Goal: Task Accomplishment & Management: Use online tool/utility

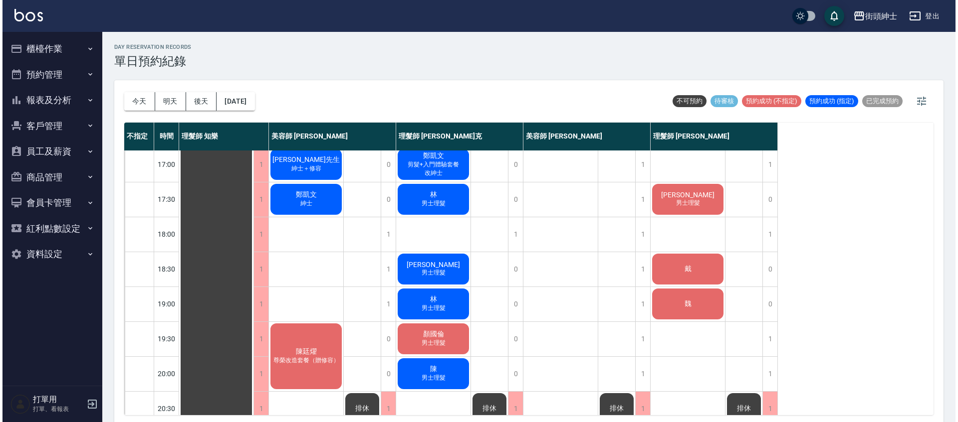
scroll to position [468, 0]
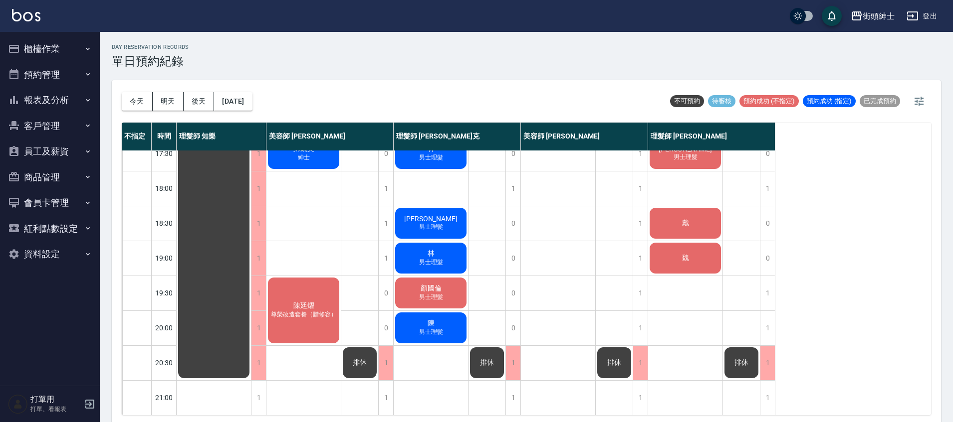
click at [330, 320] on div "陳廷燿 尊榮改造套餐（贈修容）" at bounding box center [303, 310] width 74 height 69
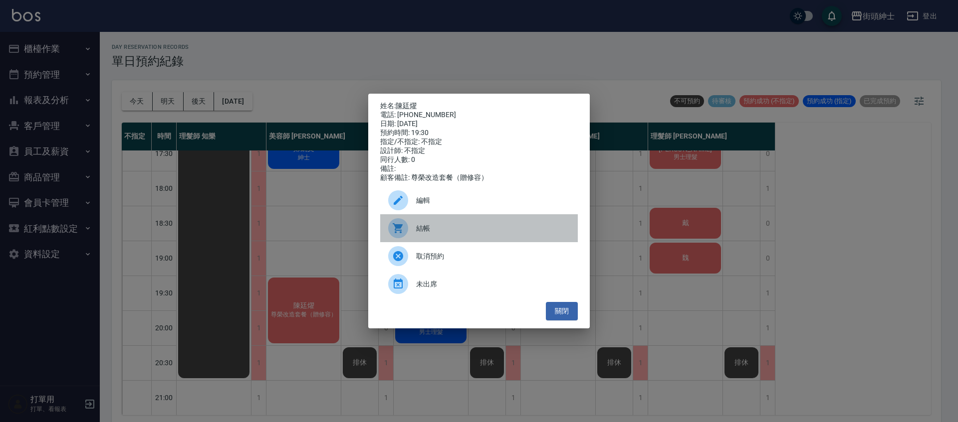
click at [413, 237] on div at bounding box center [402, 228] width 28 height 20
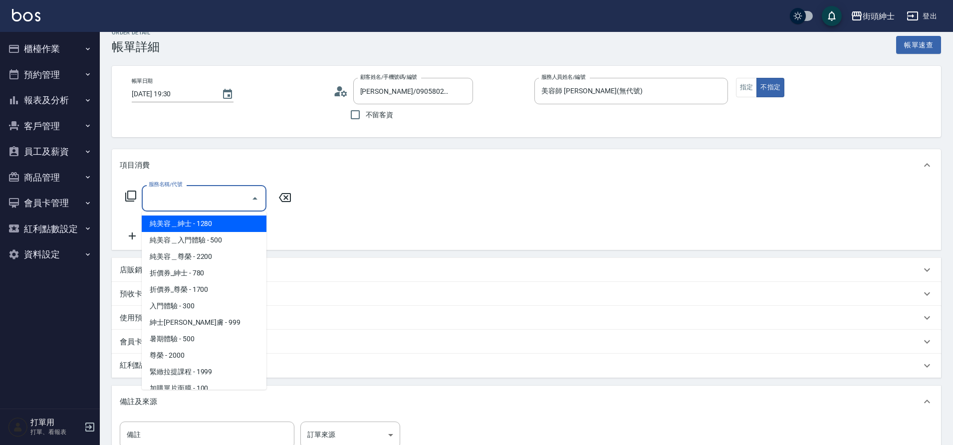
scroll to position [11, 0]
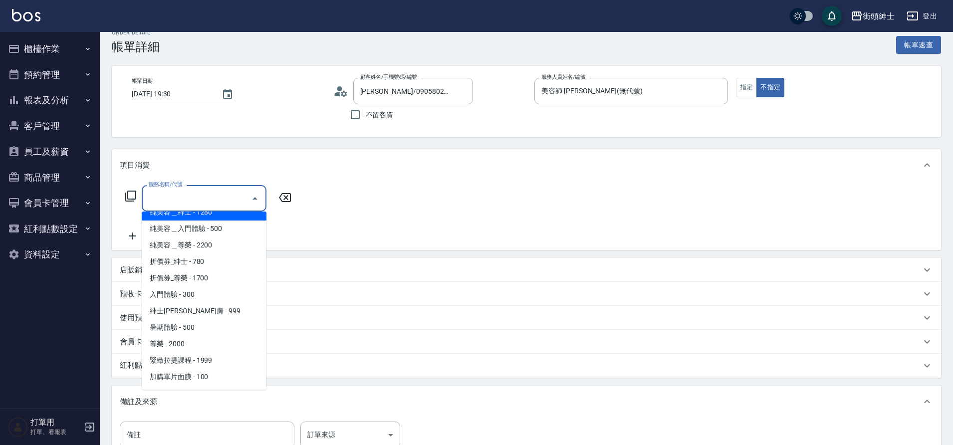
click at [189, 247] on span "純美容＿尊榮 - 2200" at bounding box center [204, 245] width 125 height 16
click at [189, 247] on div "服務名稱/代號 服務名稱/代號" at bounding box center [526, 215] width 829 height 69
type input "純美容＿尊榮"
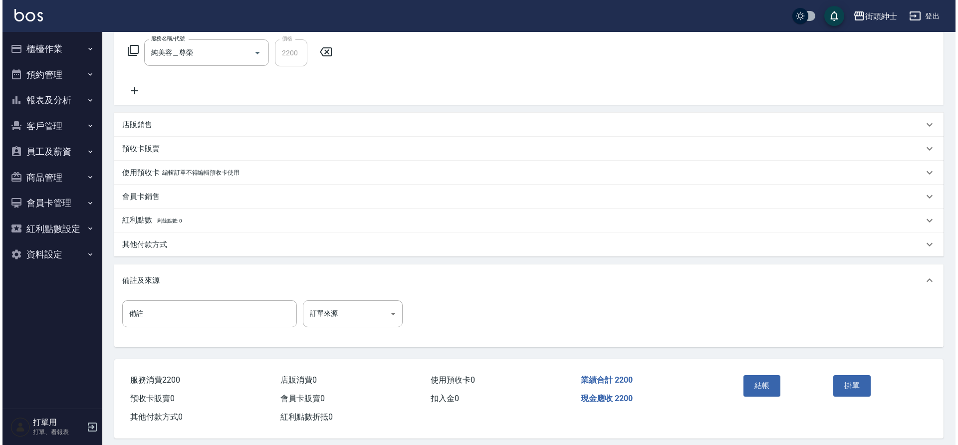
scroll to position [170, 0]
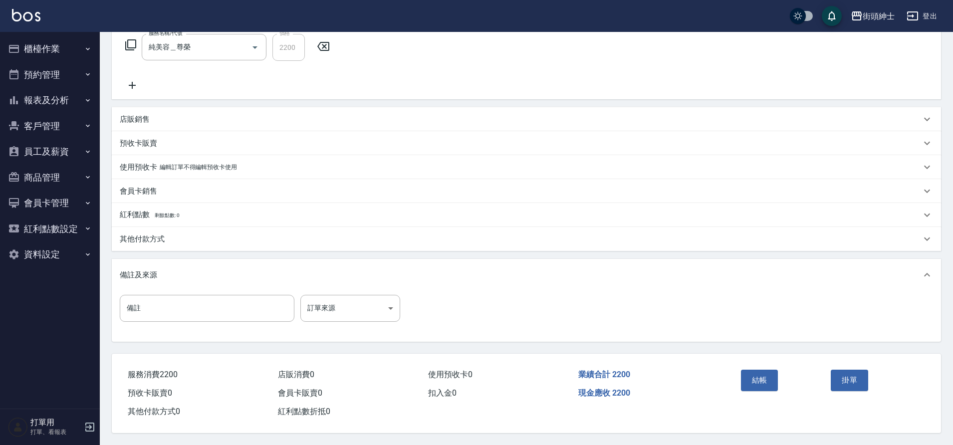
click at [770, 376] on button "結帳" at bounding box center [759, 380] width 37 height 21
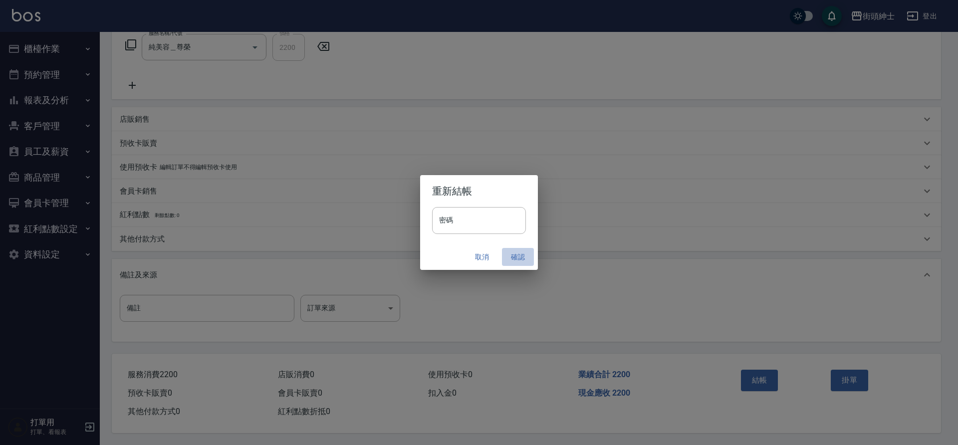
drag, startPoint x: 0, startPoint y: 0, endPoint x: 522, endPoint y: 252, distance: 579.4
click at [522, 252] on button "確認" at bounding box center [518, 257] width 32 height 18
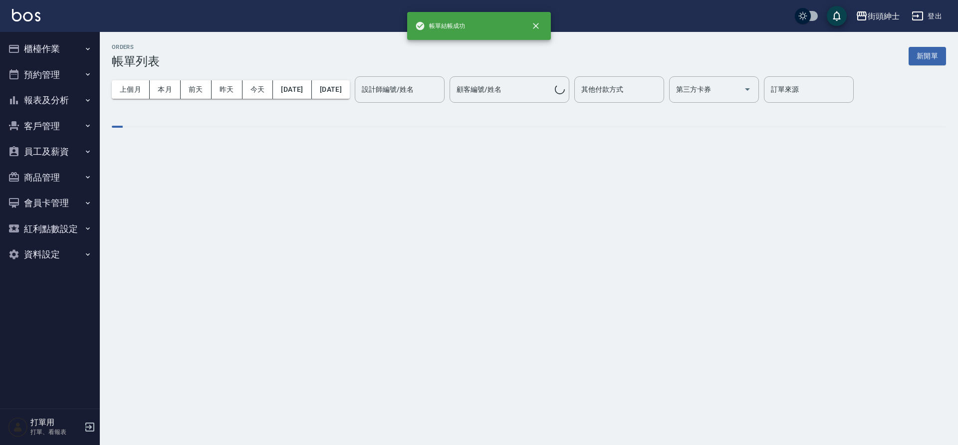
click at [36, 79] on button "預約管理" at bounding box center [50, 75] width 92 height 26
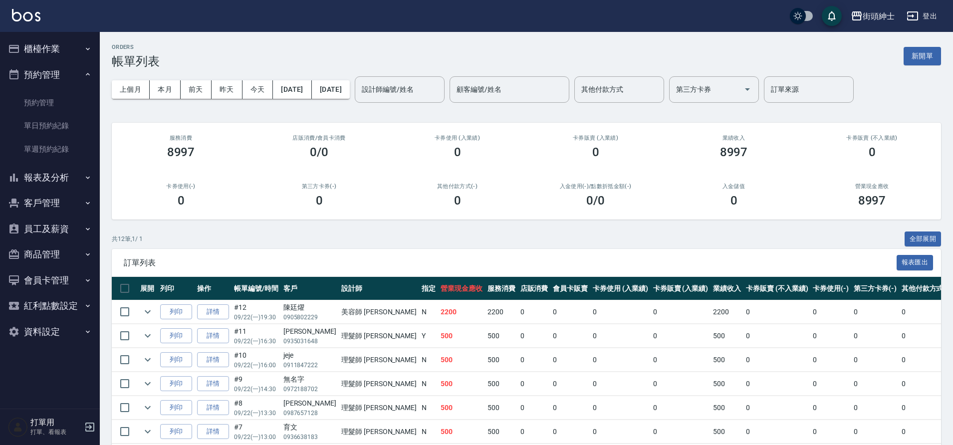
click at [79, 127] on link "單日預約紀錄" at bounding box center [50, 125] width 92 height 23
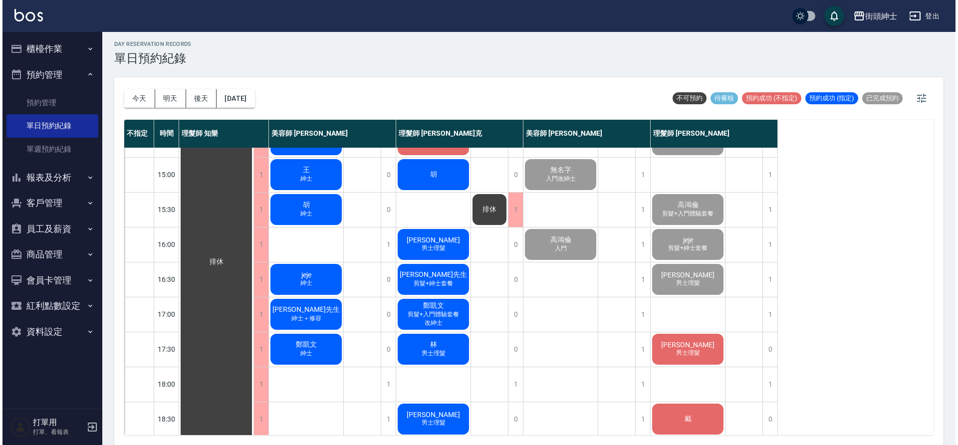
scroll to position [270, 0]
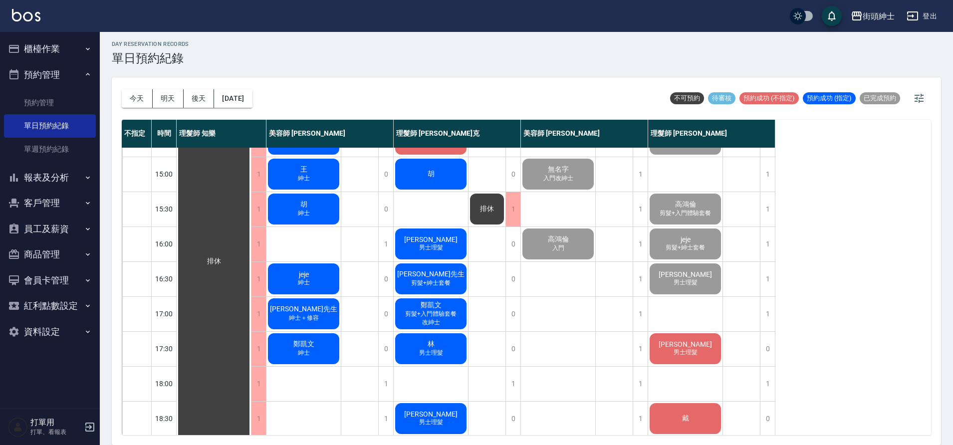
click at [337, 348] on div "鄭凱文 紳士" at bounding box center [303, 349] width 74 height 34
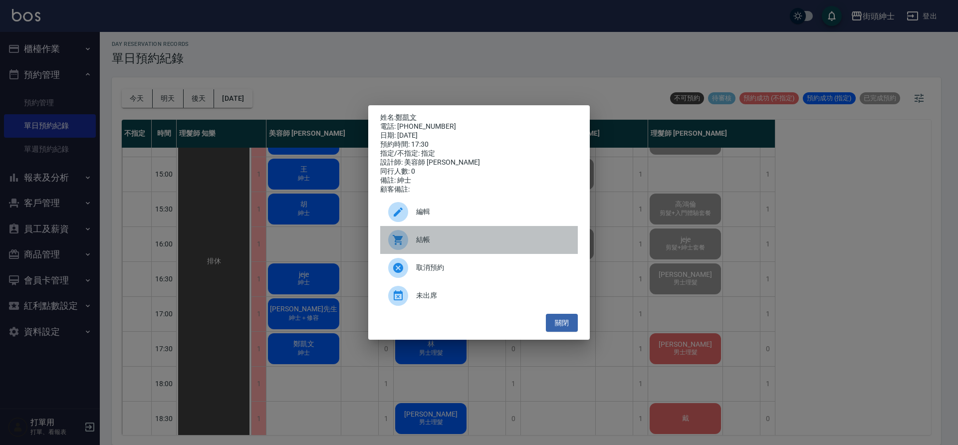
click at [438, 245] on span "結帳" at bounding box center [493, 239] width 154 height 10
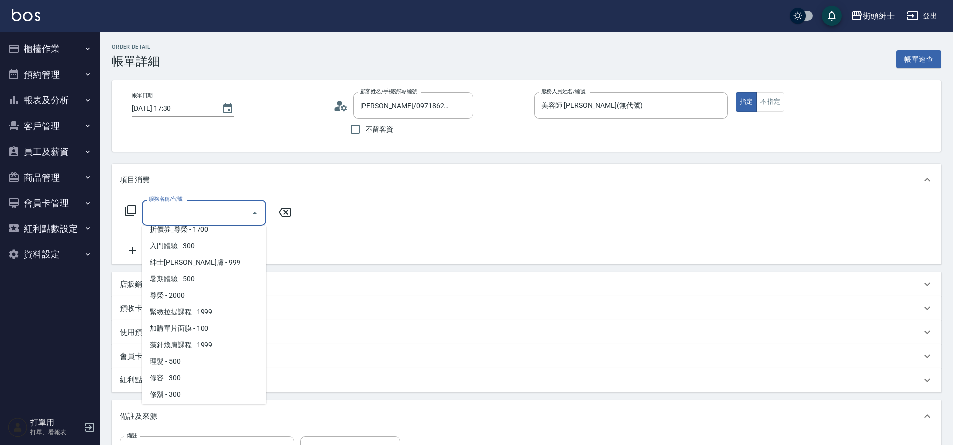
scroll to position [75, 0]
click at [182, 262] on span "紳士[PERSON_NAME]膚 - 999" at bounding box center [204, 261] width 125 height 16
type input "紳士全效煥膚"
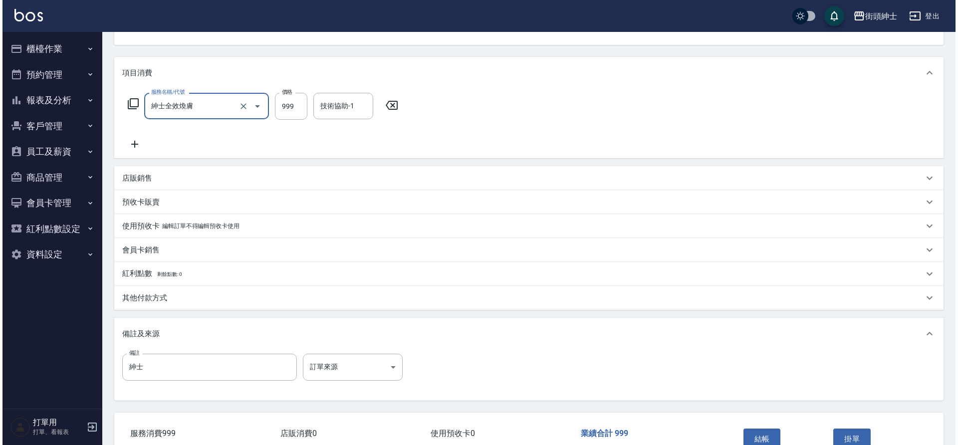
scroll to position [170, 0]
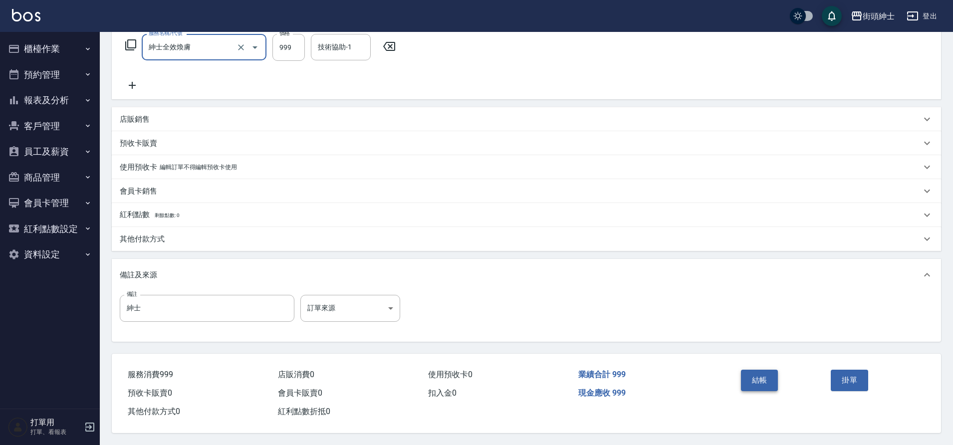
drag, startPoint x: 0, startPoint y: 0, endPoint x: 762, endPoint y: 373, distance: 848.6
click at [762, 373] on button "結帳" at bounding box center [759, 380] width 37 height 21
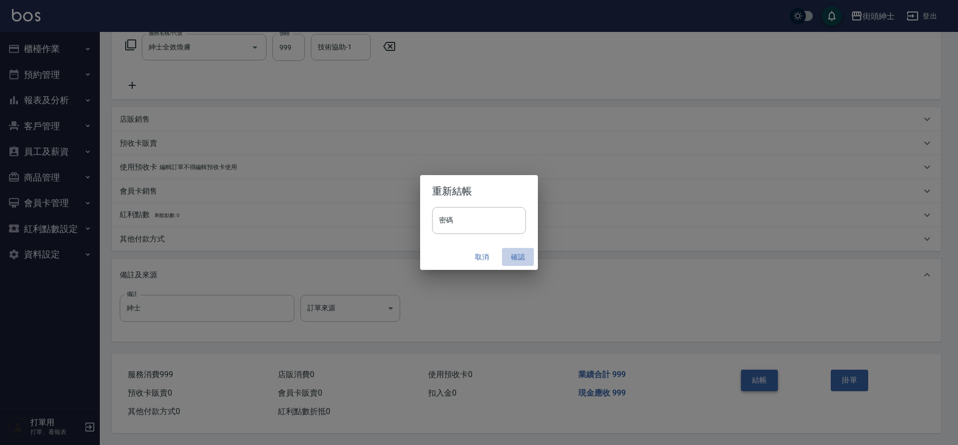
click at [521, 257] on button "確認" at bounding box center [518, 257] width 32 height 18
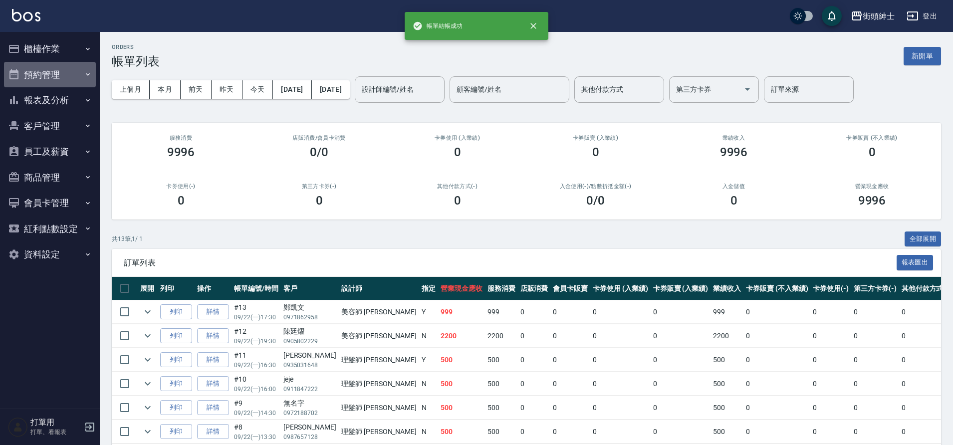
drag, startPoint x: 762, startPoint y: 373, endPoint x: 29, endPoint y: 79, distance: 789.6
click at [29, 79] on button "預約管理" at bounding box center [50, 75] width 92 height 26
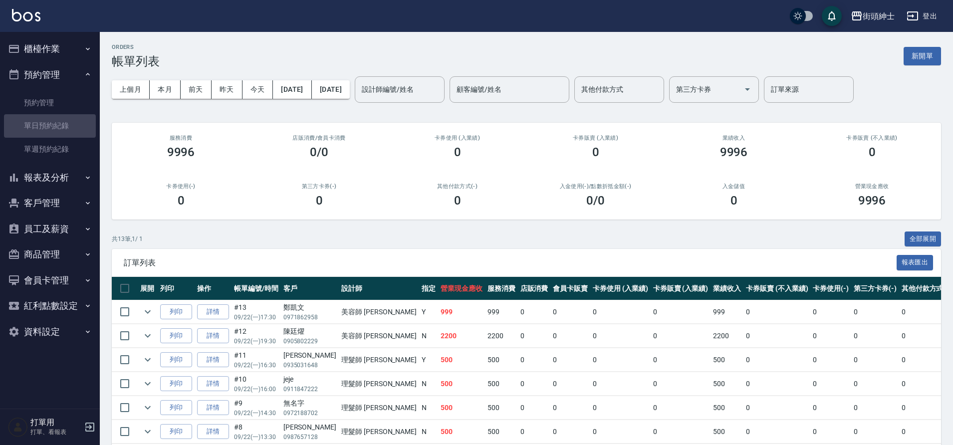
click at [46, 124] on link "單日預約紀錄" at bounding box center [50, 125] width 92 height 23
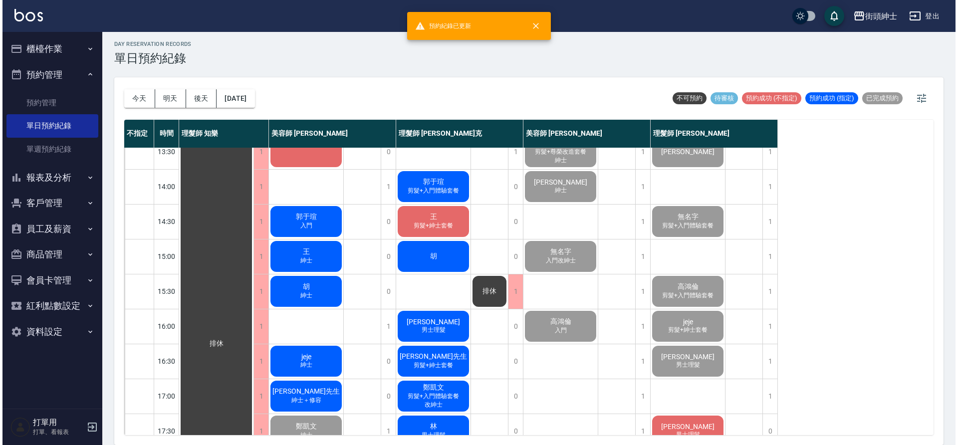
scroll to position [268, 0]
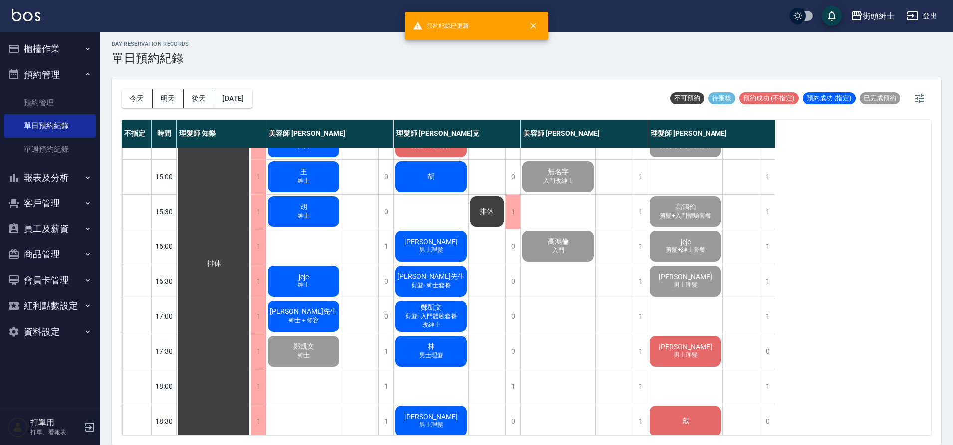
drag, startPoint x: 29, startPoint y: 79, endPoint x: 306, endPoint y: 324, distance: 369.6
click at [306, 324] on span "紳士＋修容" at bounding box center [304, 320] width 34 height 8
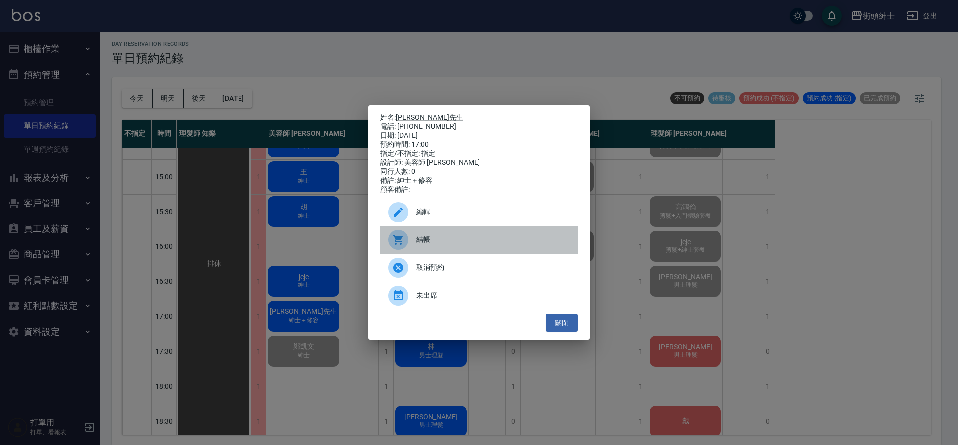
click at [420, 254] on div "結帳" at bounding box center [479, 240] width 198 height 28
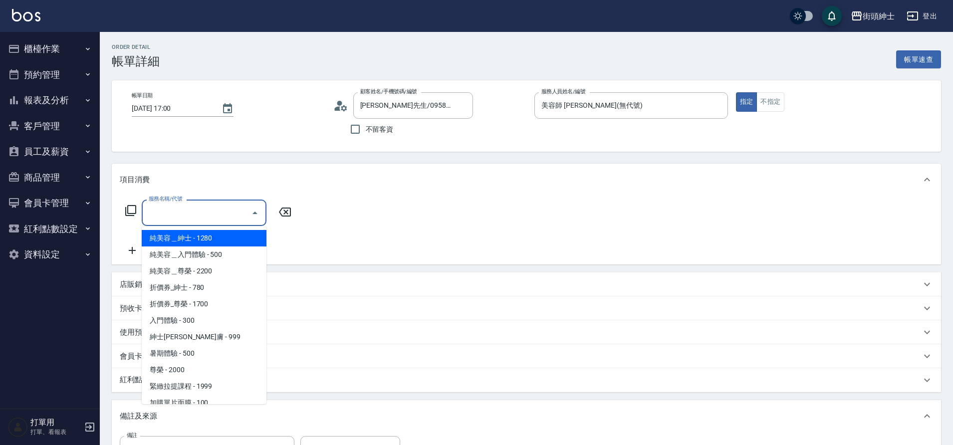
click at [225, 335] on span "紳士[PERSON_NAME]膚 - 999" at bounding box center [204, 337] width 125 height 16
type input "紳士全效煥膚"
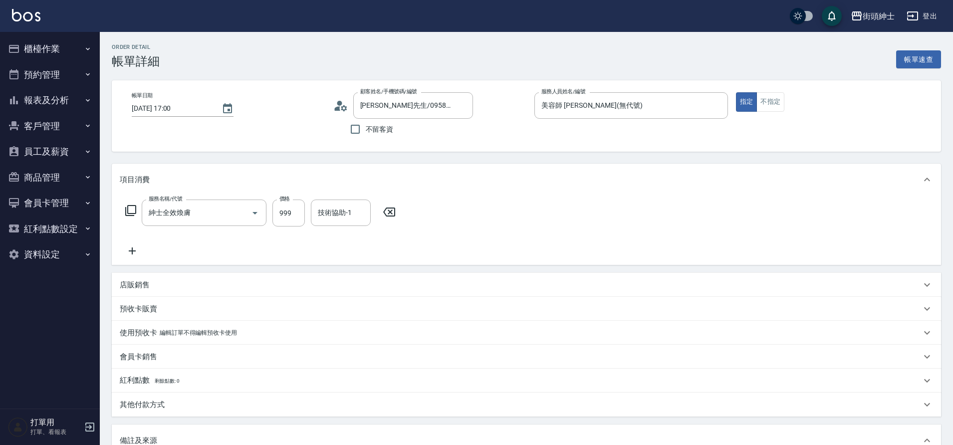
click at [144, 247] on icon at bounding box center [132, 251] width 25 height 12
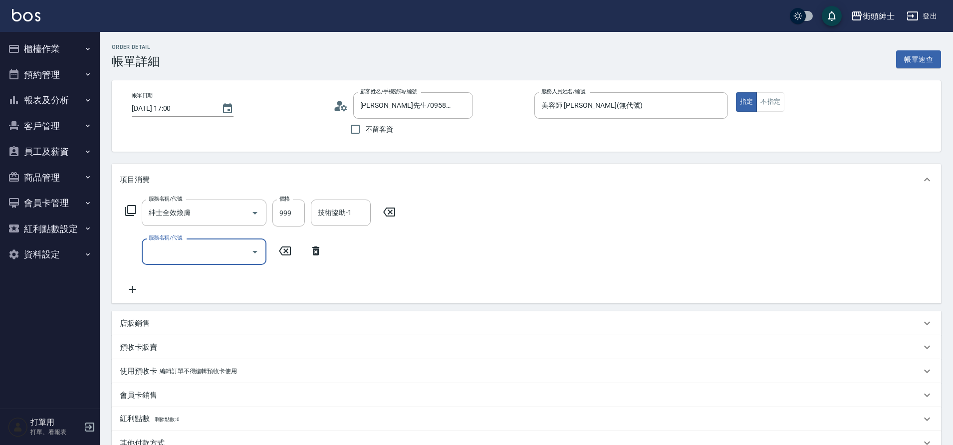
drag, startPoint x: 0, startPoint y: 0, endPoint x: 171, endPoint y: 252, distance: 304.6
click at [171, 252] on input "服務名稱/代號" at bounding box center [196, 251] width 101 height 17
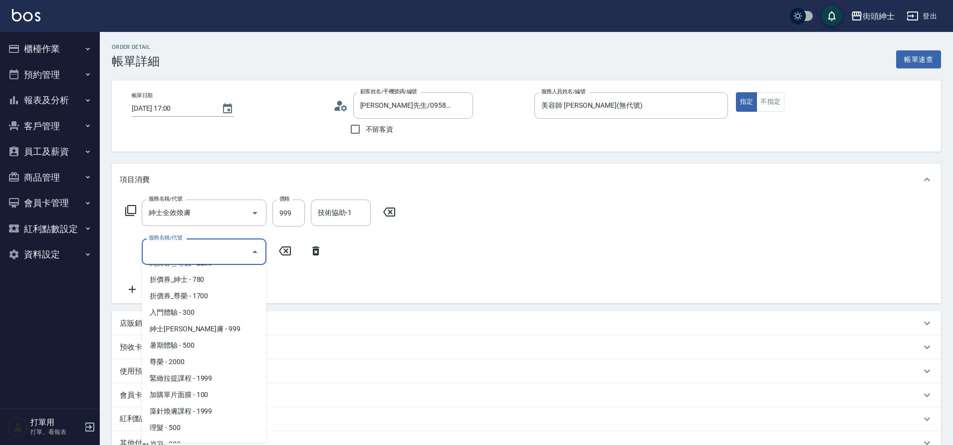
scroll to position [77, 0]
click at [172, 419] on span "修容 - 300" at bounding box center [204, 414] width 125 height 16
type input "修容(A03)"
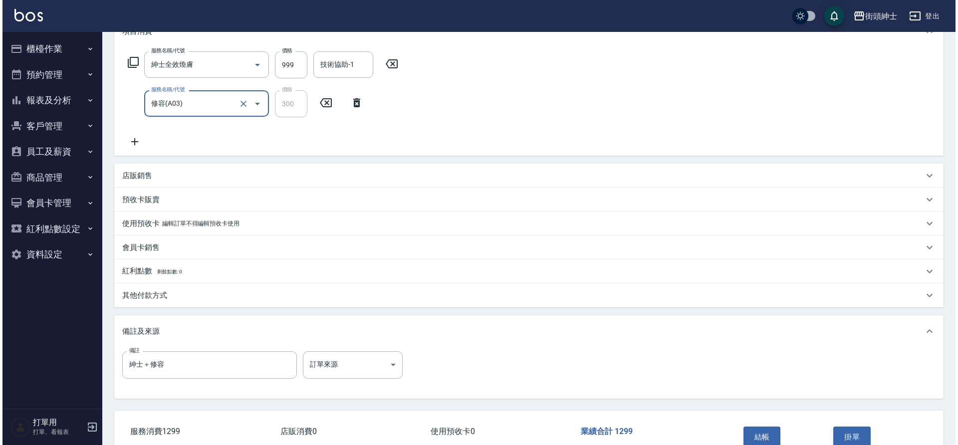
scroll to position [209, 0]
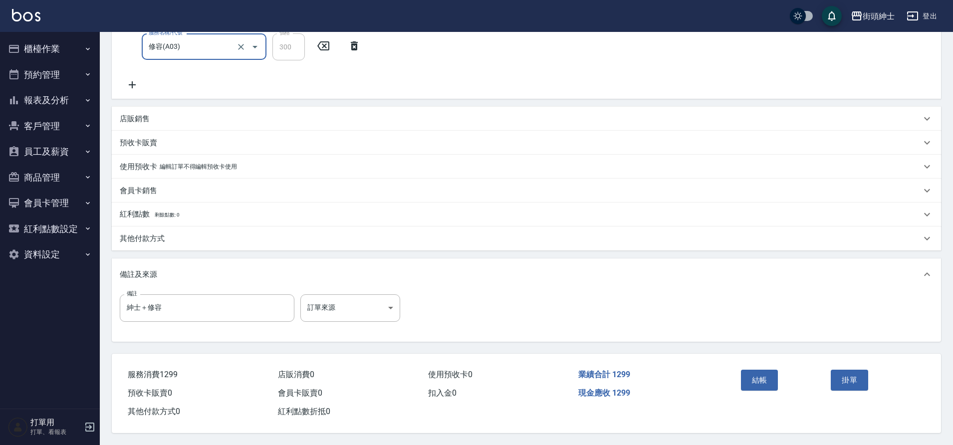
click at [752, 373] on button "結帳" at bounding box center [759, 380] width 37 height 21
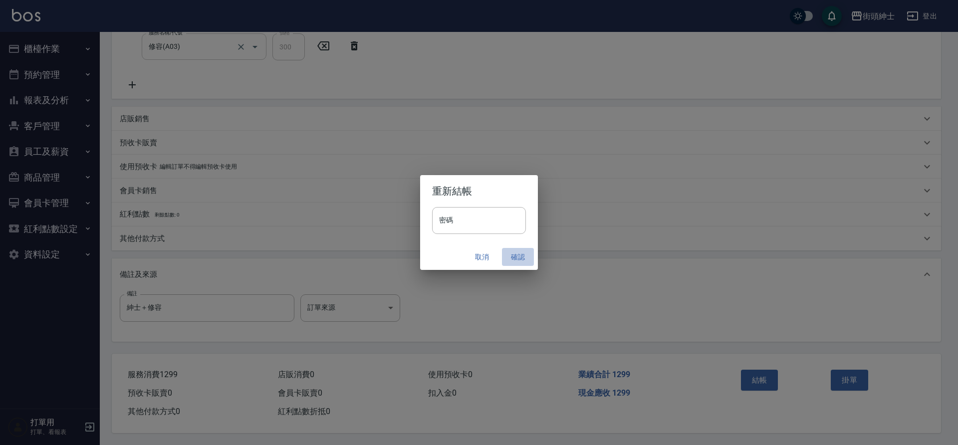
click at [505, 253] on button "確認" at bounding box center [518, 257] width 32 height 18
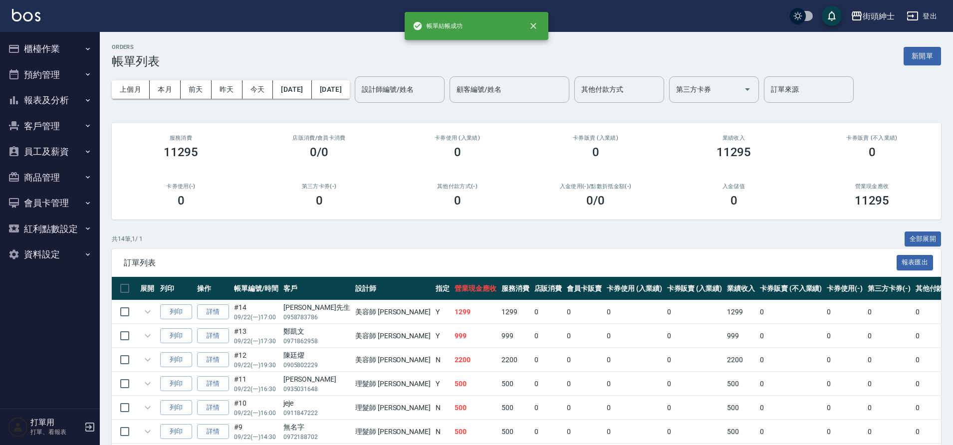
click at [68, 76] on button "預約管理" at bounding box center [50, 75] width 92 height 26
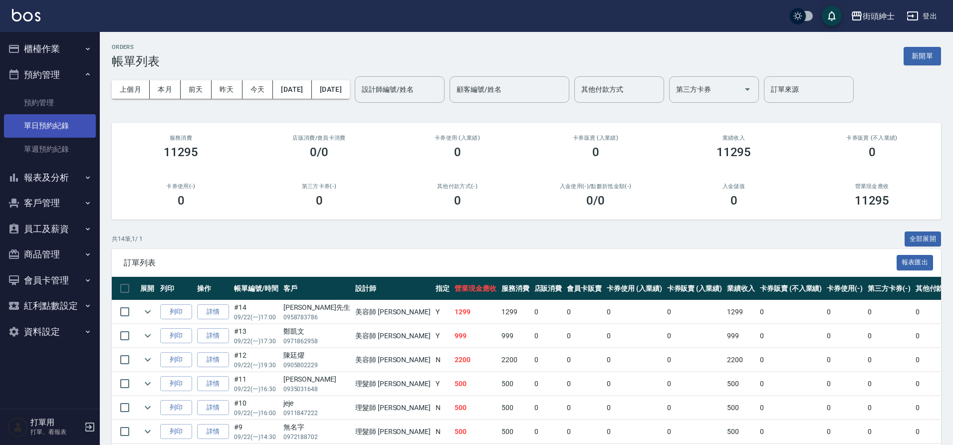
click at [66, 129] on link "單日預約紀錄" at bounding box center [50, 125] width 92 height 23
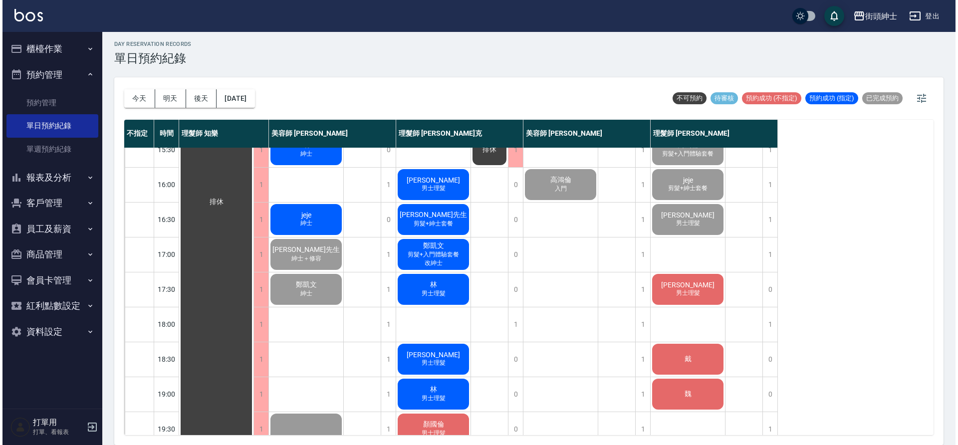
scroll to position [322, 0]
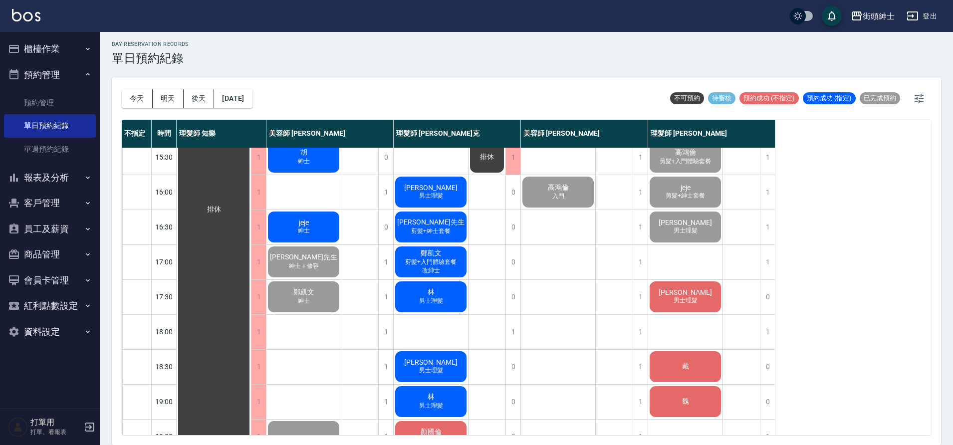
click at [311, 232] on span "紳士" at bounding box center [304, 230] width 16 height 8
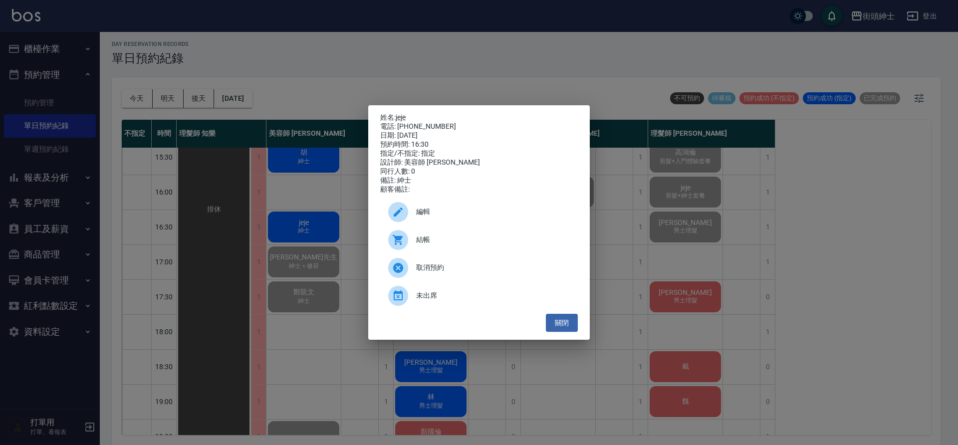
click at [445, 239] on span "結帳" at bounding box center [493, 239] width 154 height 10
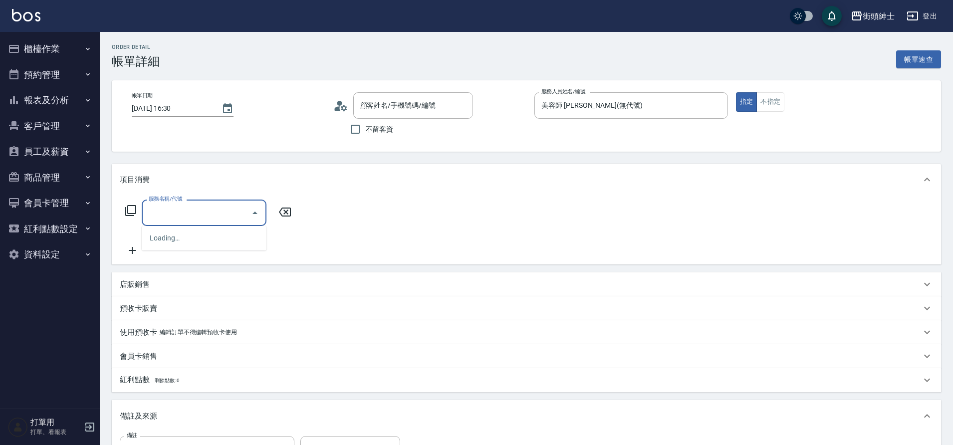
type input "jeje/0911847222/null"
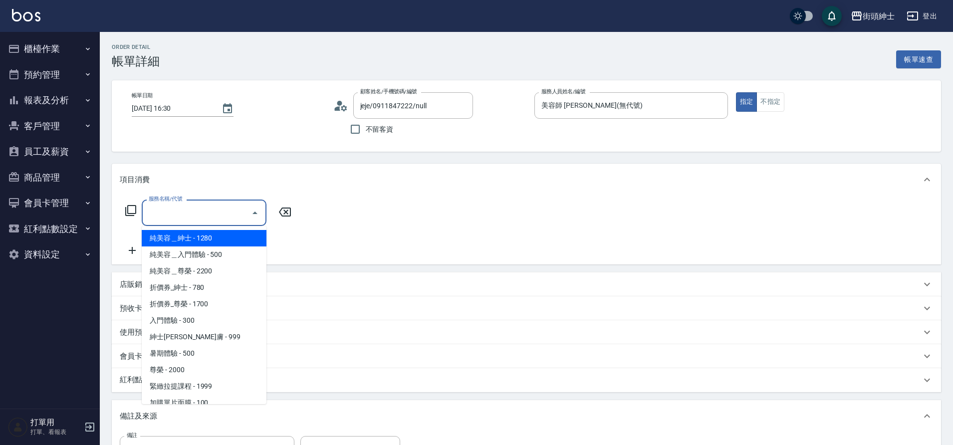
drag, startPoint x: 0, startPoint y: 0, endPoint x: 210, endPoint y: 332, distance: 393.3
click at [210, 332] on span "紳士[PERSON_NAME]膚 - 999" at bounding box center [204, 337] width 125 height 16
type input "紳士全效煥膚"
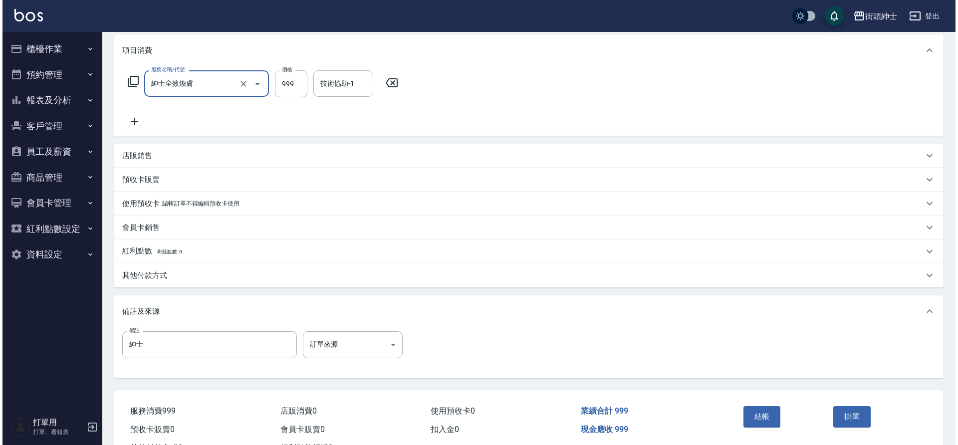
scroll to position [170, 0]
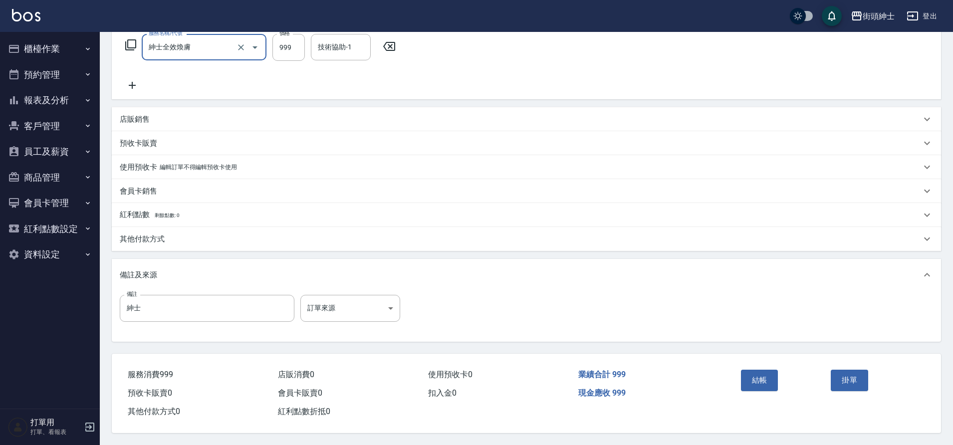
click at [749, 380] on button "結帳" at bounding box center [759, 380] width 37 height 21
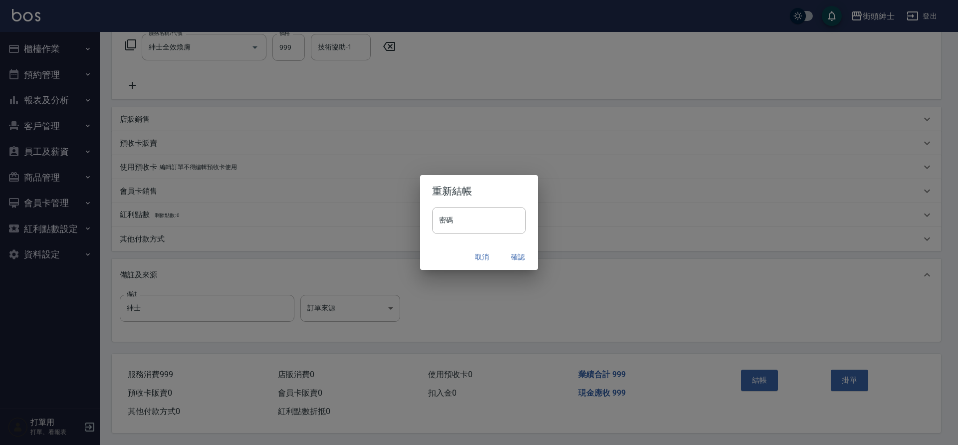
click at [524, 258] on button "確認" at bounding box center [518, 257] width 32 height 18
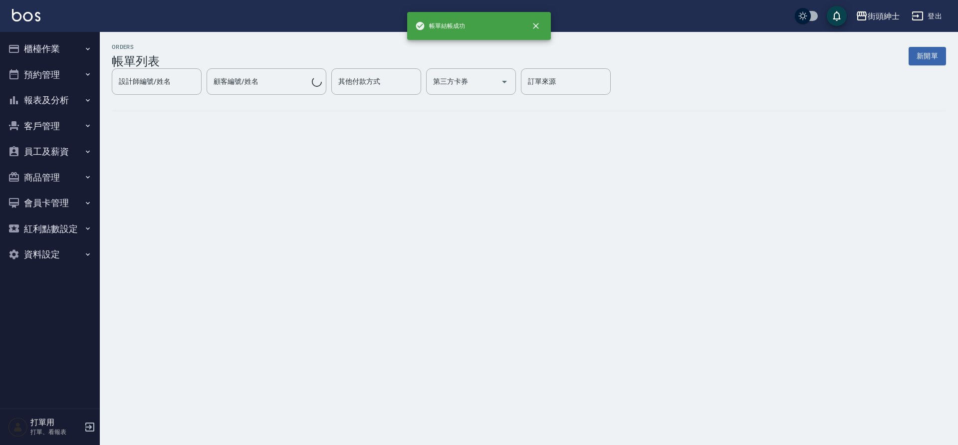
click at [61, 76] on button "預約管理" at bounding box center [50, 75] width 92 height 26
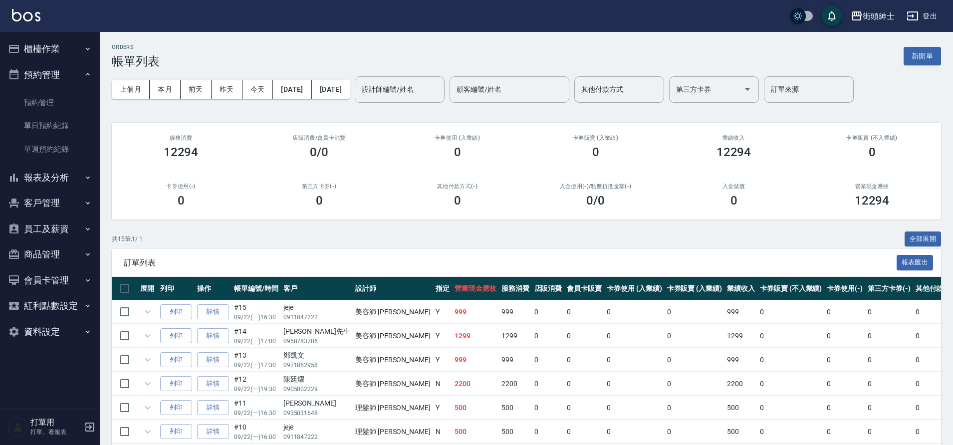
click at [55, 122] on link "單日預約紀錄" at bounding box center [50, 125] width 92 height 23
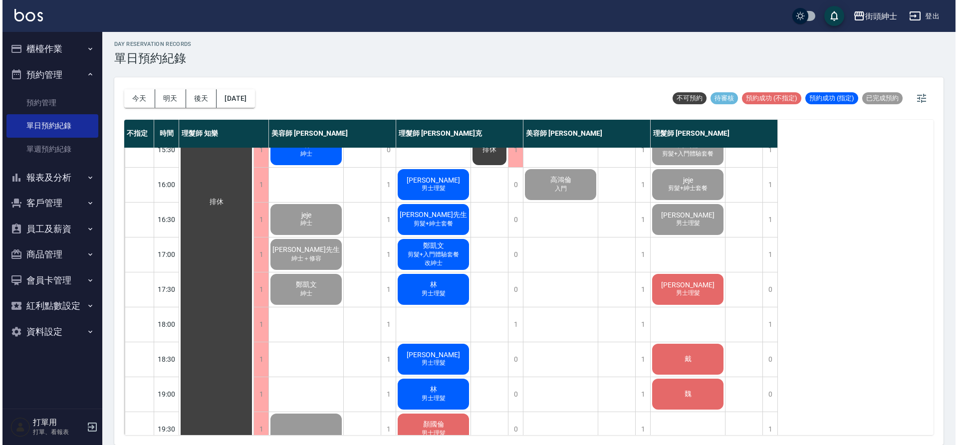
scroll to position [201, 0]
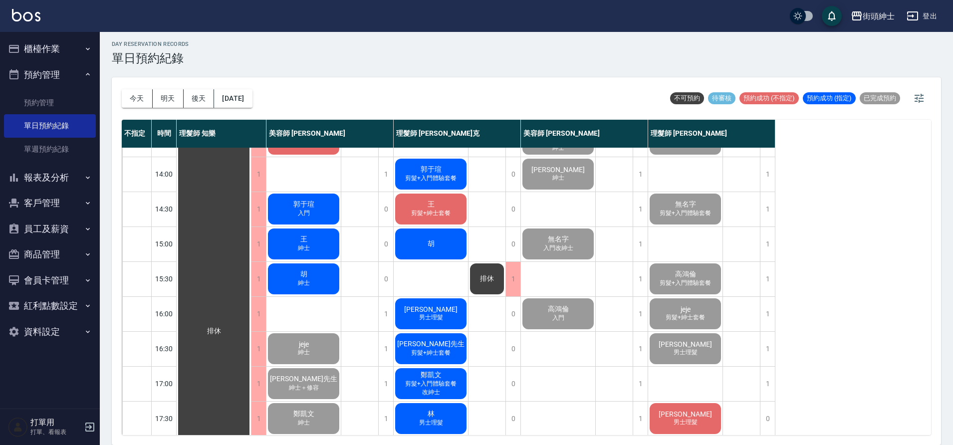
drag, startPoint x: 210, startPoint y: 332, endPoint x: 305, endPoint y: 274, distance: 110.9
click at [305, 274] on span "胡" at bounding box center [303, 274] width 11 height 9
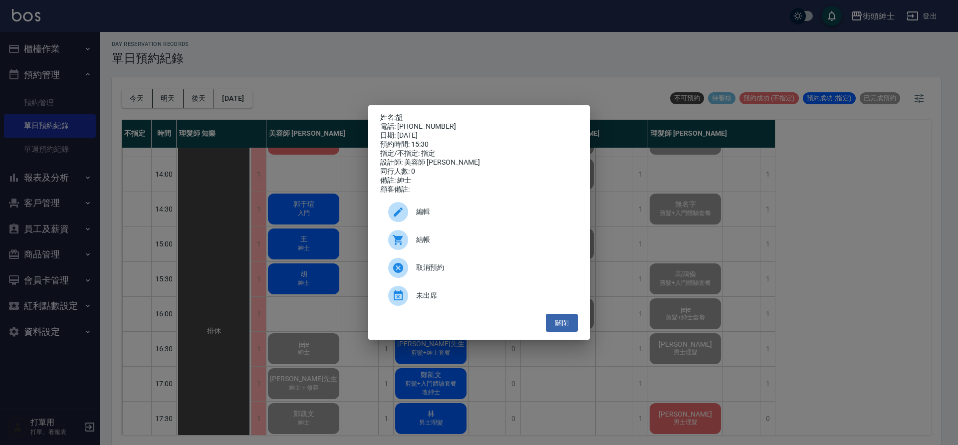
click at [423, 245] on span "結帳" at bounding box center [493, 239] width 154 height 10
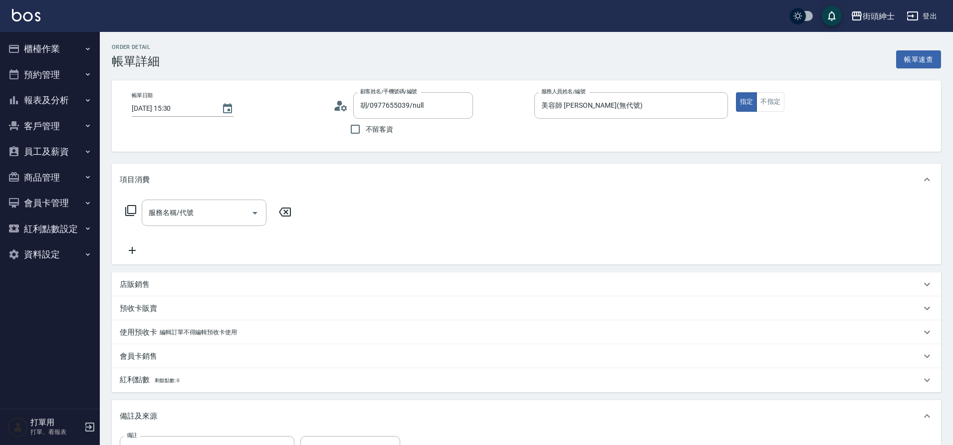
click at [193, 216] on div "服務名稱/代號 服務名稱/代號" at bounding box center [204, 213] width 125 height 26
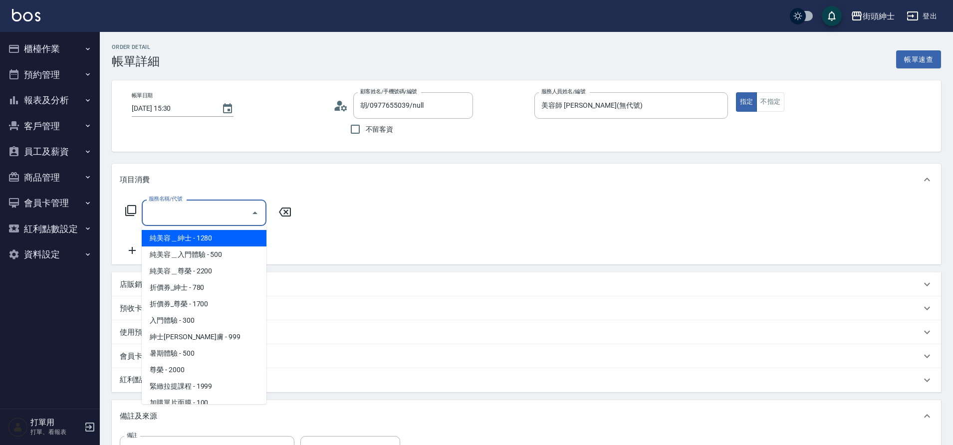
click at [188, 288] on span "折價券_紳士 - 780" at bounding box center [204, 287] width 125 height 16
type input "折價券_紳士"
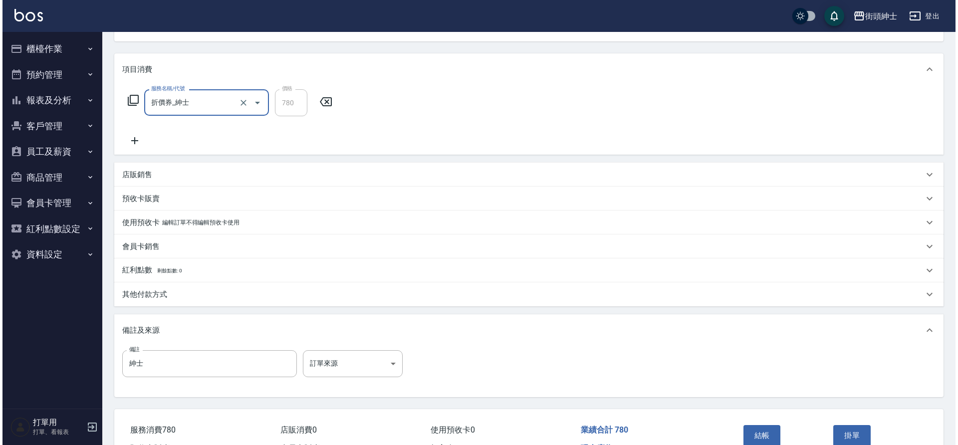
scroll to position [170, 0]
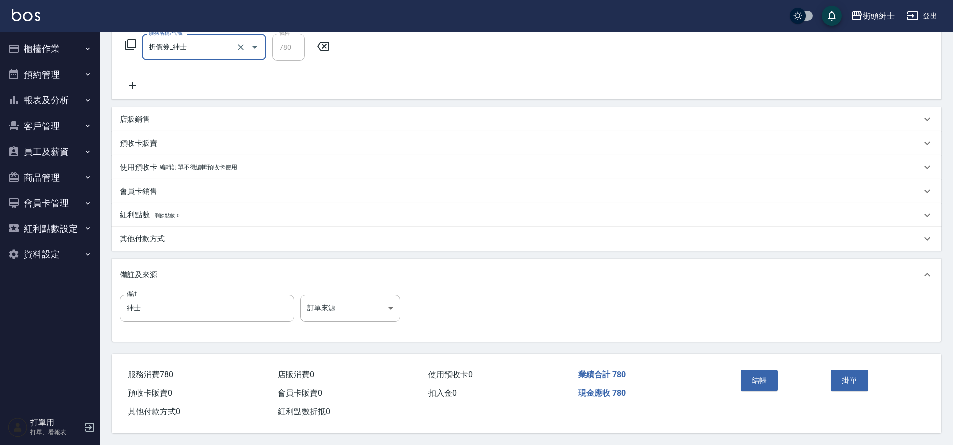
click at [770, 375] on button "結帳" at bounding box center [759, 380] width 37 height 21
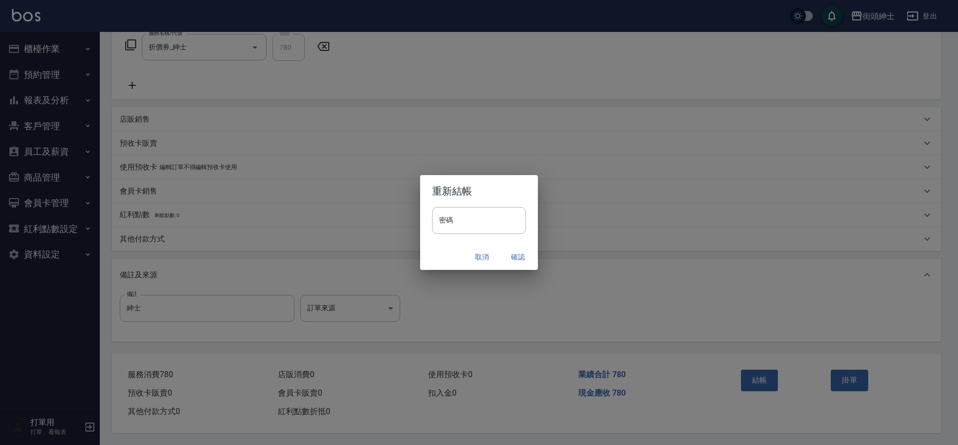
drag, startPoint x: 0, startPoint y: 0, endPoint x: 516, endPoint y: 253, distance: 574.6
click at [516, 253] on button "確認" at bounding box center [518, 257] width 32 height 18
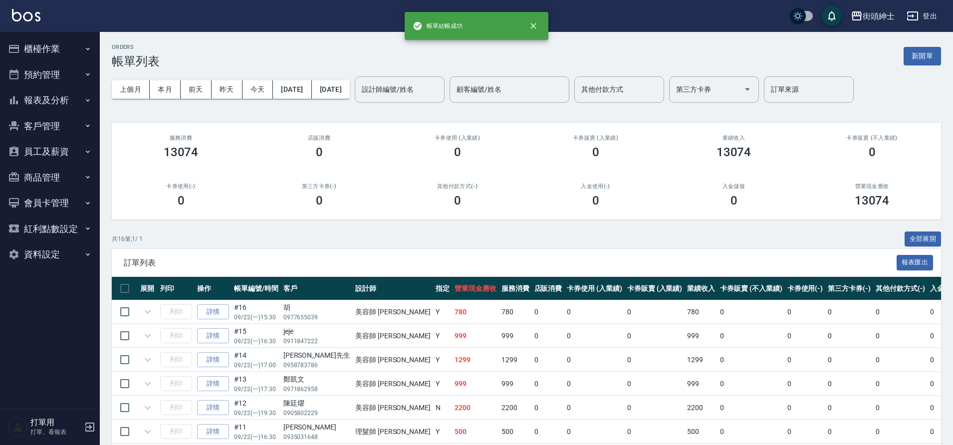
click at [48, 75] on button "預約管理" at bounding box center [50, 75] width 92 height 26
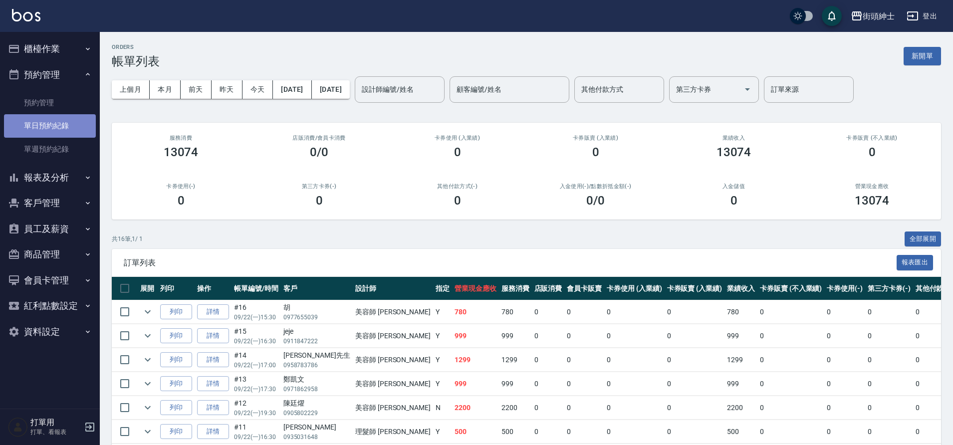
drag, startPoint x: 516, startPoint y: 253, endPoint x: 70, endPoint y: 115, distance: 466.4
click at [70, 115] on link "單日預約紀錄" at bounding box center [50, 125] width 92 height 23
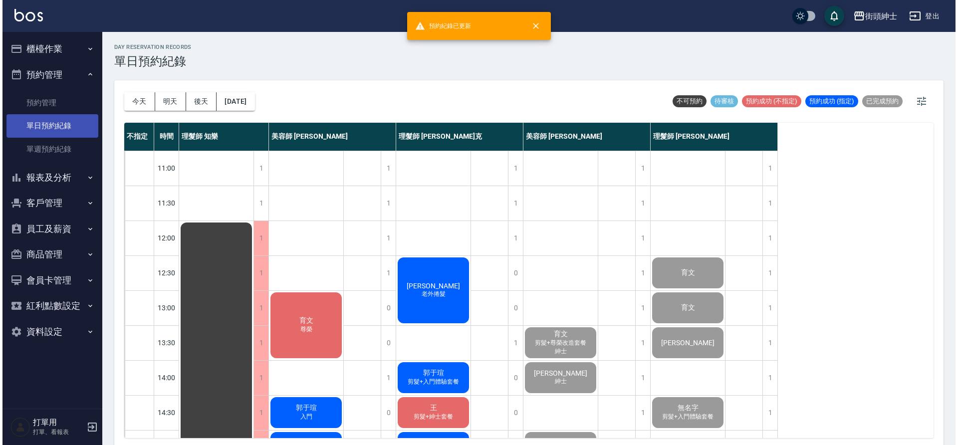
scroll to position [195, 0]
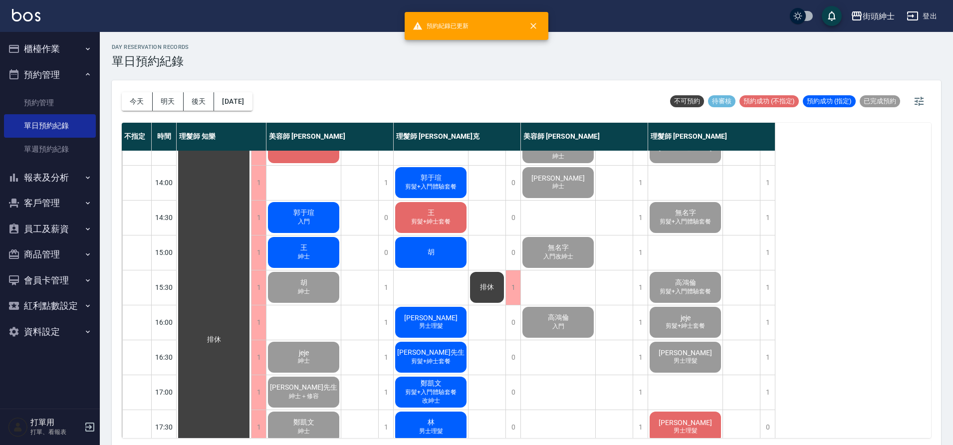
drag, startPoint x: 70, startPoint y: 115, endPoint x: 287, endPoint y: 253, distance: 257.2
click at [287, 253] on div "王 紳士" at bounding box center [303, 252] width 74 height 34
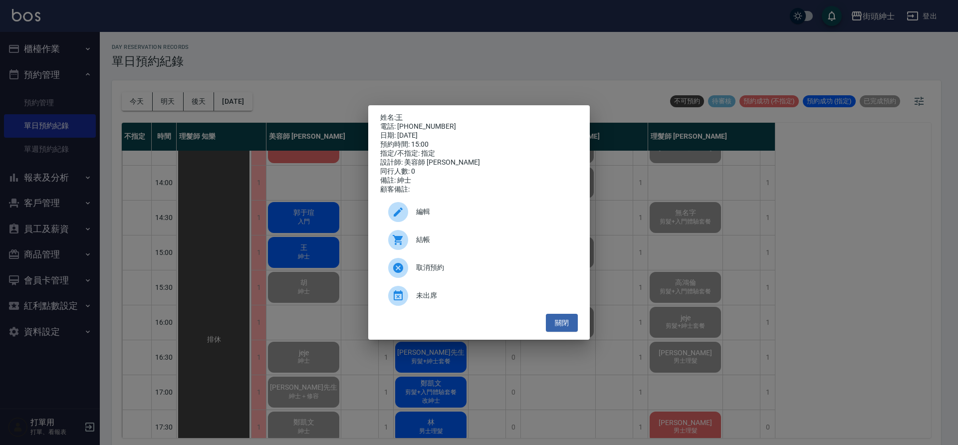
click at [402, 243] on icon at bounding box center [398, 240] width 12 height 12
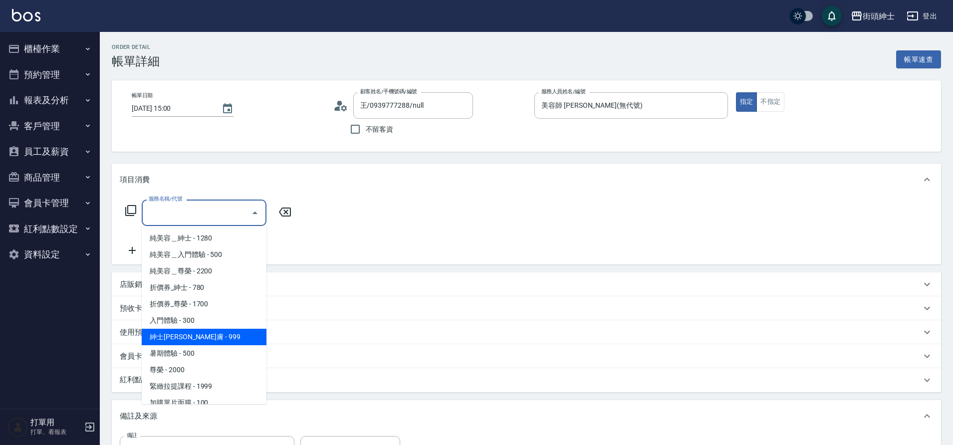
drag, startPoint x: 0, startPoint y: 0, endPoint x: 209, endPoint y: 334, distance: 394.2
click at [209, 334] on span "紳士[PERSON_NAME]膚 - 999" at bounding box center [204, 337] width 125 height 16
type input "紳士全效煥膚"
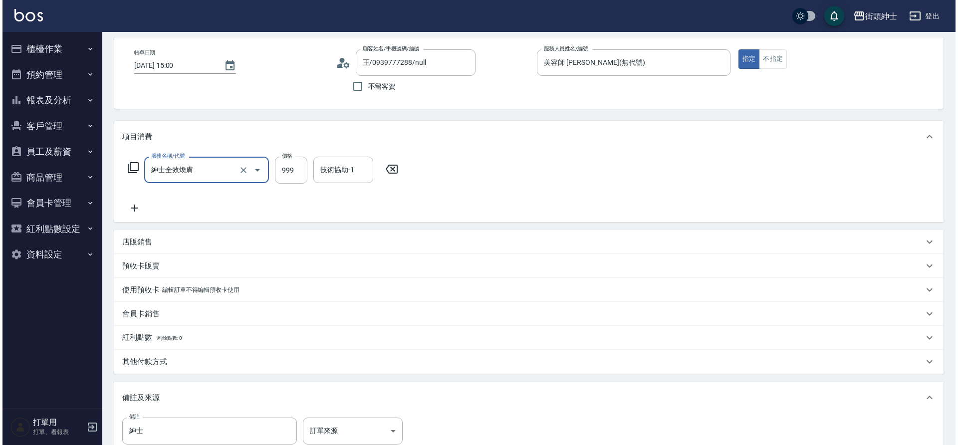
scroll to position [170, 0]
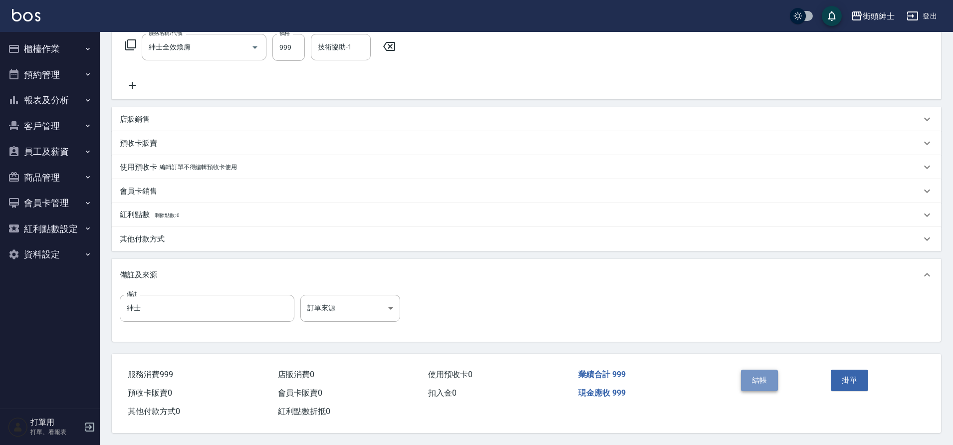
drag, startPoint x: 209, startPoint y: 334, endPoint x: 754, endPoint y: 380, distance: 546.6
click at [754, 380] on button "結帳" at bounding box center [759, 380] width 37 height 21
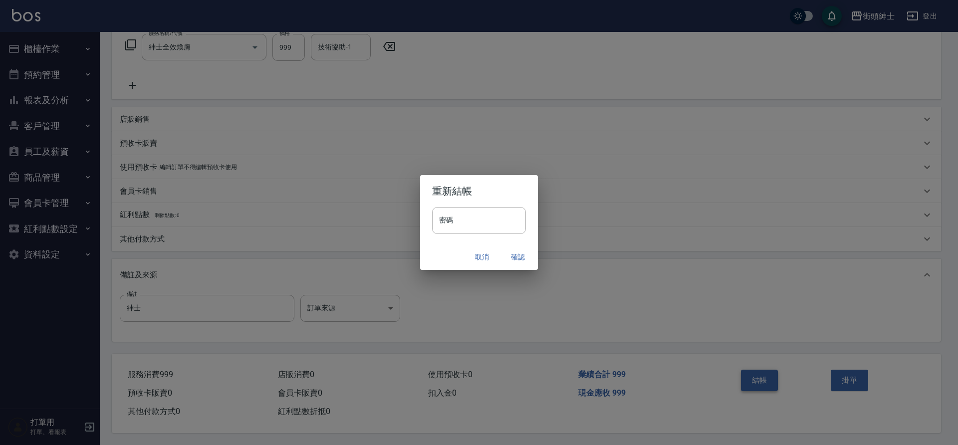
click at [514, 251] on button "確認" at bounding box center [518, 257] width 32 height 18
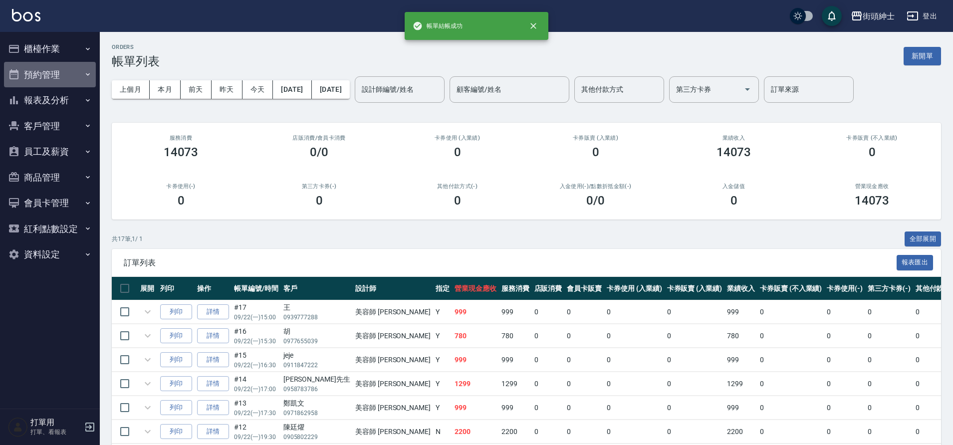
click at [32, 75] on button "預約管理" at bounding box center [50, 75] width 92 height 26
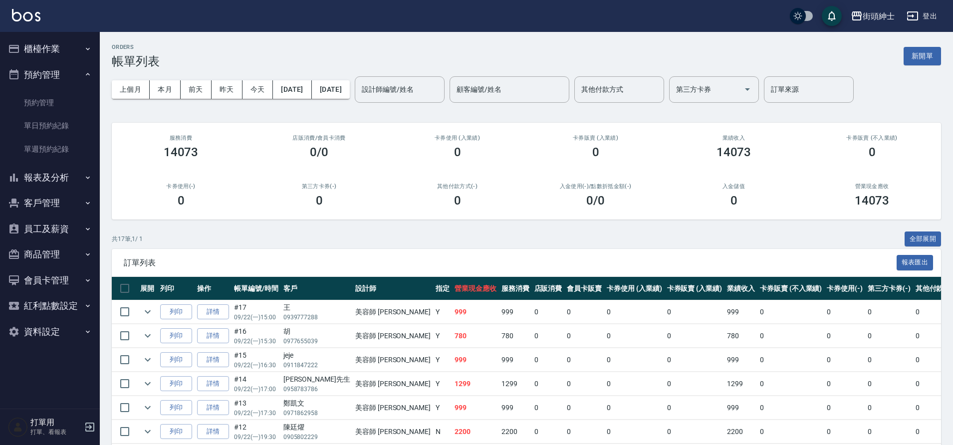
click at [67, 125] on link "單日預約紀錄" at bounding box center [50, 125] width 92 height 23
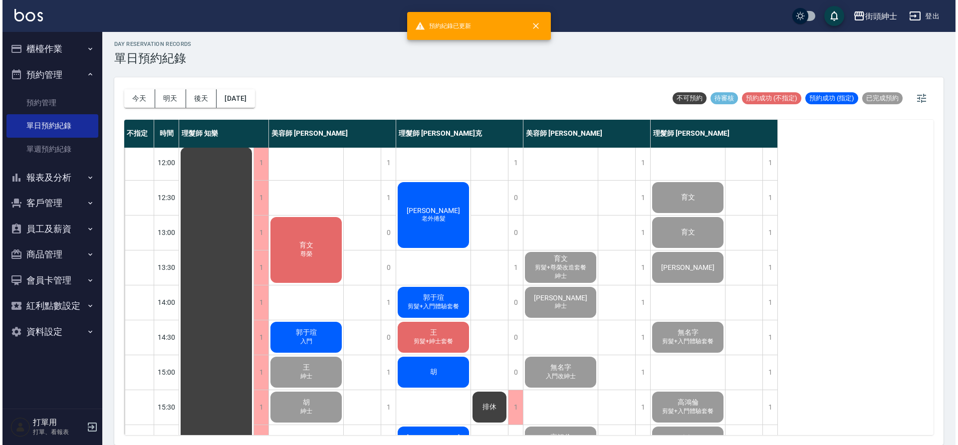
scroll to position [75, 0]
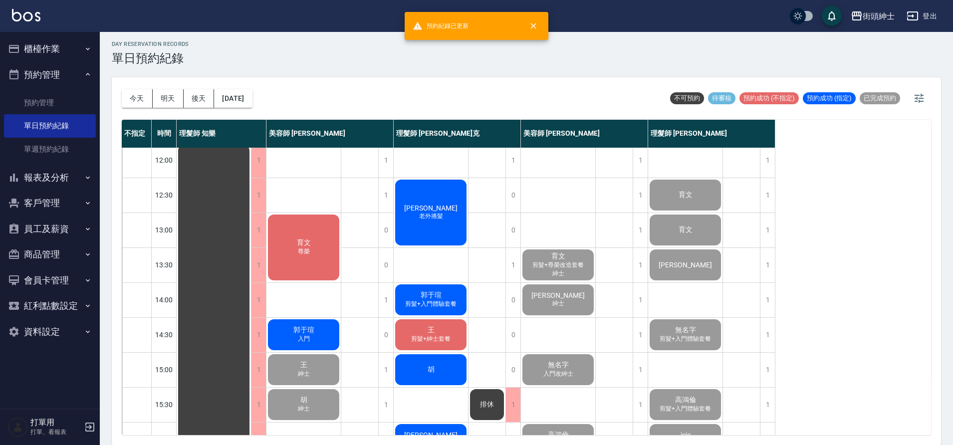
drag, startPoint x: 754, startPoint y: 380, endPoint x: 312, endPoint y: 334, distance: 443.8
click at [312, 334] on span "郭于瑄" at bounding box center [303, 330] width 25 height 9
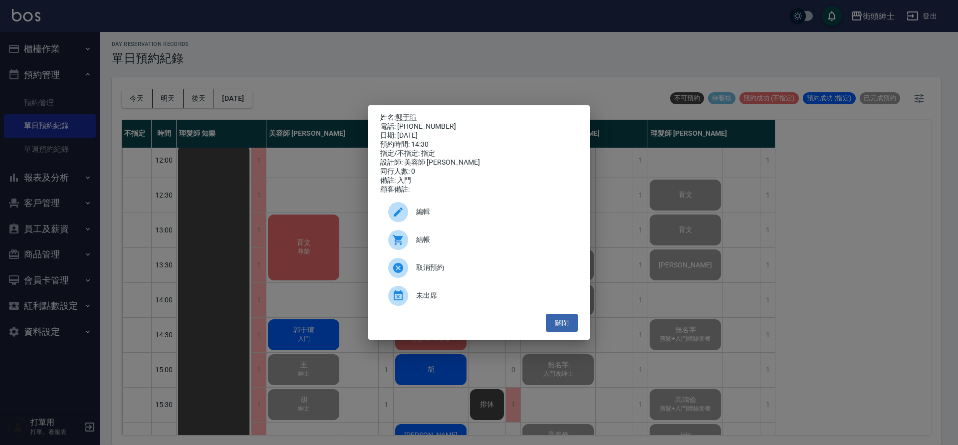
click at [409, 250] on div at bounding box center [402, 240] width 28 height 20
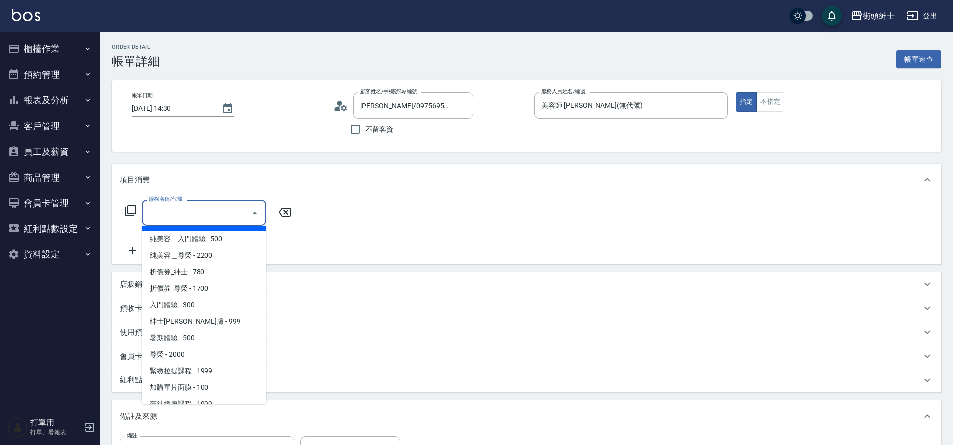
scroll to position [16, 0]
drag, startPoint x: 0, startPoint y: 0, endPoint x: 198, endPoint y: 307, distance: 365.1
click at [198, 307] on span "入門體驗 - 300" at bounding box center [204, 304] width 125 height 16
type input "入門體驗"
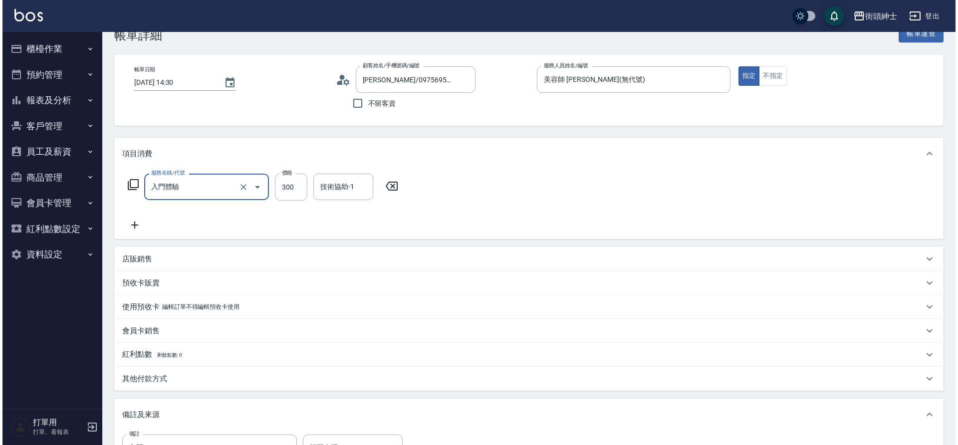
scroll to position [170, 0]
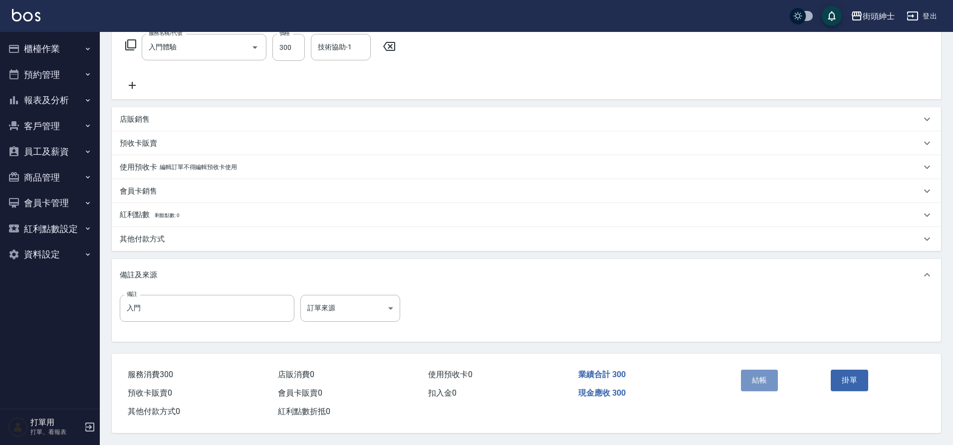
click at [760, 379] on button "結帳" at bounding box center [759, 380] width 37 height 21
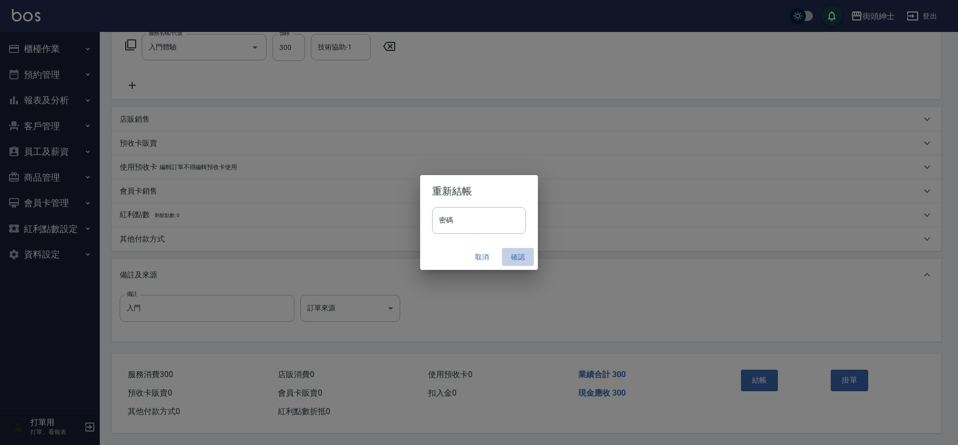
click at [508, 255] on button "確認" at bounding box center [518, 257] width 32 height 18
click at [508, 255] on div "取消 確認" at bounding box center [479, 257] width 118 height 26
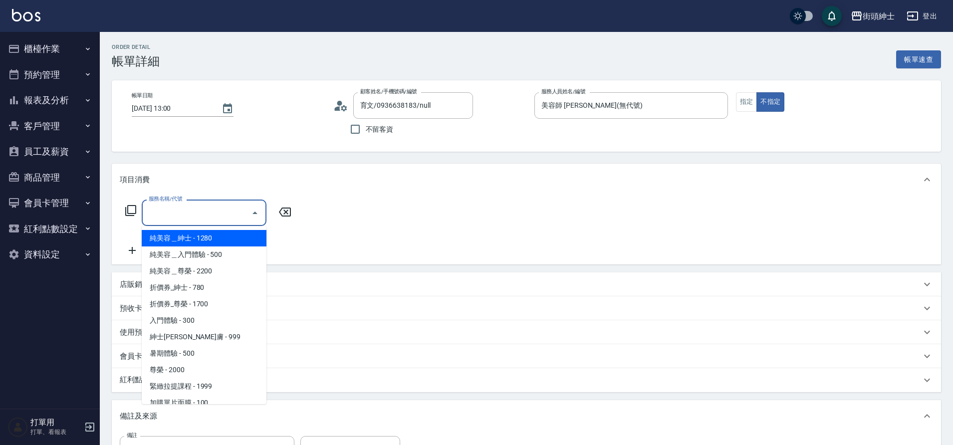
click at [189, 371] on span "尊榮 - 2000" at bounding box center [204, 370] width 125 height 16
type input "尊榮"
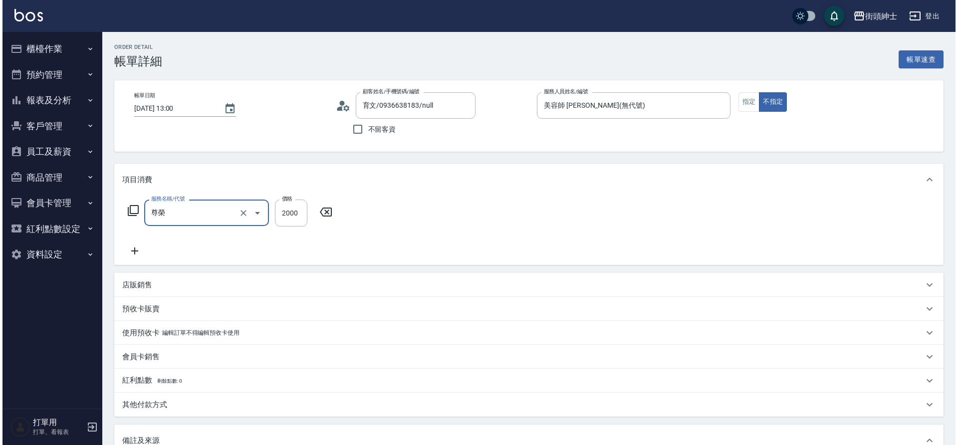
scroll to position [170, 0]
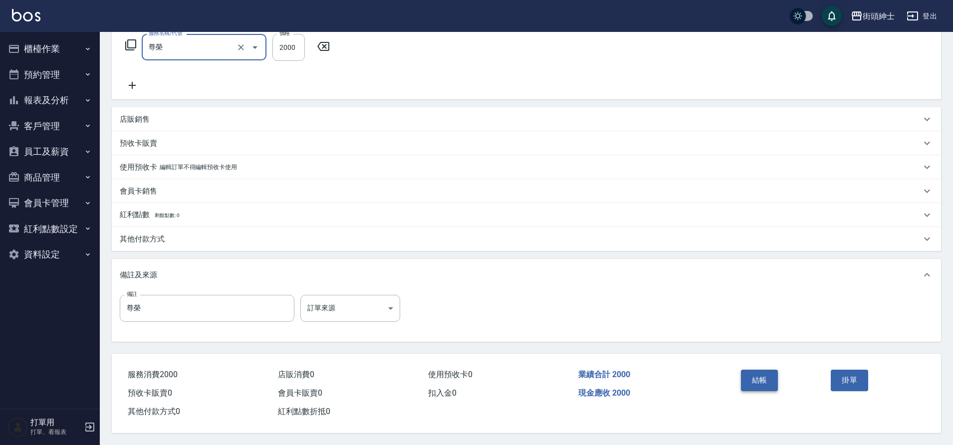
drag, startPoint x: 0, startPoint y: 0, endPoint x: 751, endPoint y: 377, distance: 840.3
click at [751, 377] on button "結帳" at bounding box center [759, 380] width 37 height 21
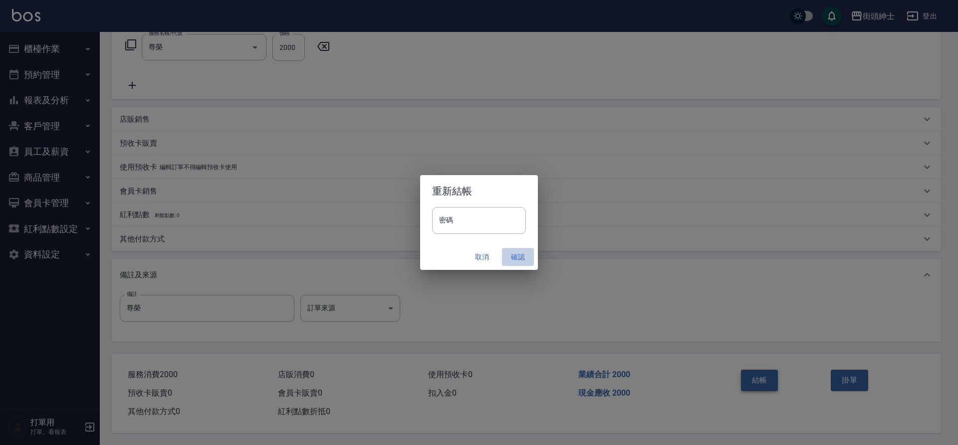
click at [512, 255] on button "確認" at bounding box center [518, 257] width 32 height 18
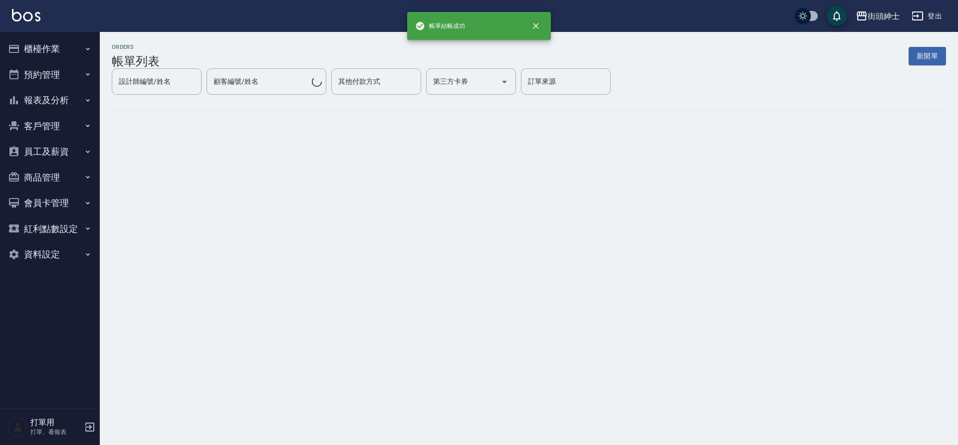
drag, startPoint x: 751, startPoint y: 377, endPoint x: 36, endPoint y: 76, distance: 775.9
click at [36, 76] on button "預約管理" at bounding box center [50, 75] width 92 height 26
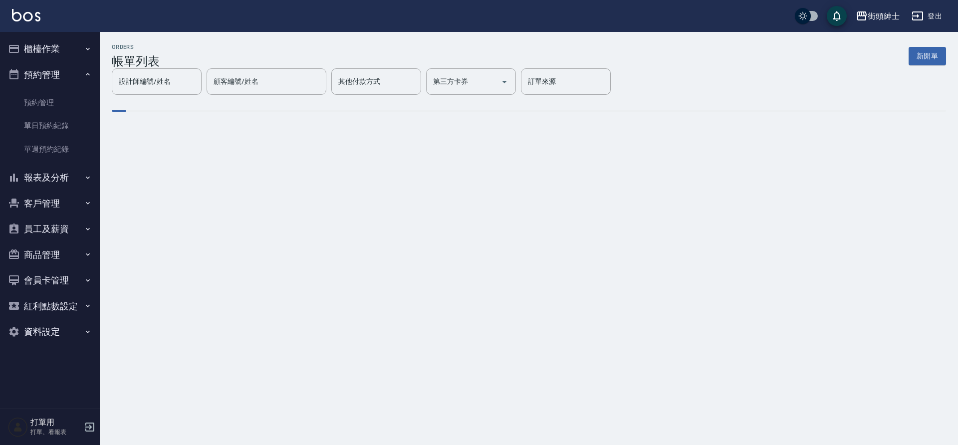
click at [48, 127] on link "單日預約紀錄" at bounding box center [50, 125] width 92 height 23
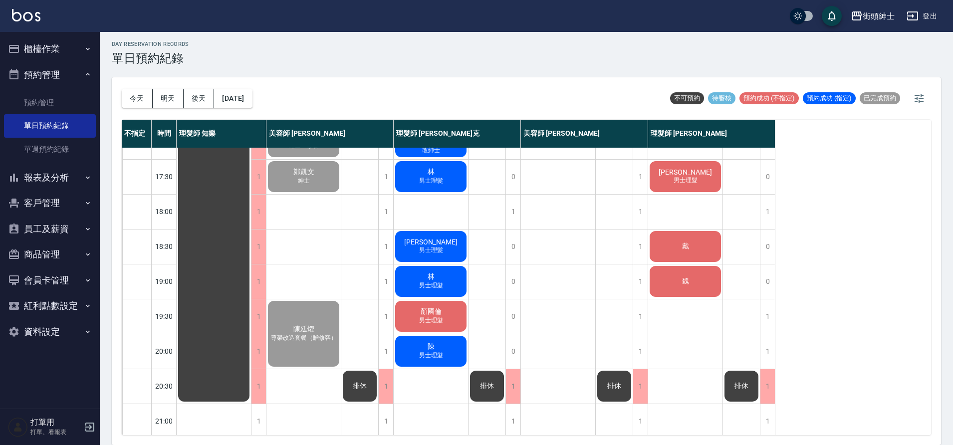
scroll to position [454, 0]
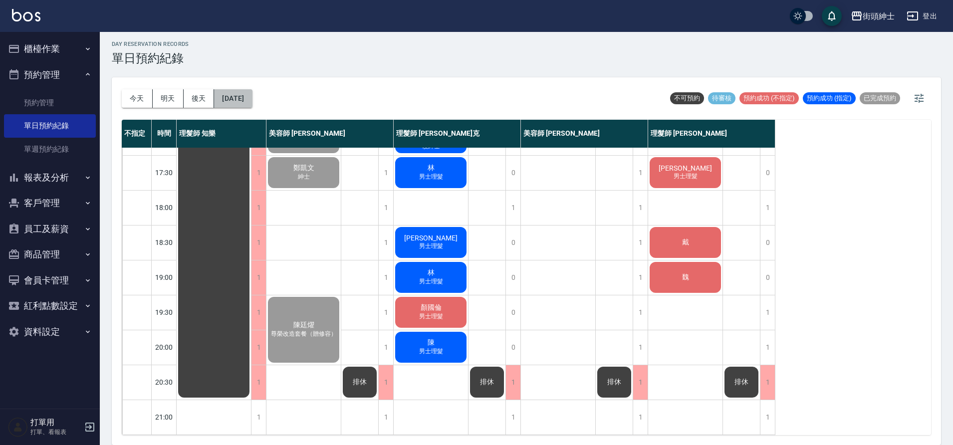
click at [245, 103] on button "[DATE]" at bounding box center [233, 98] width 38 height 18
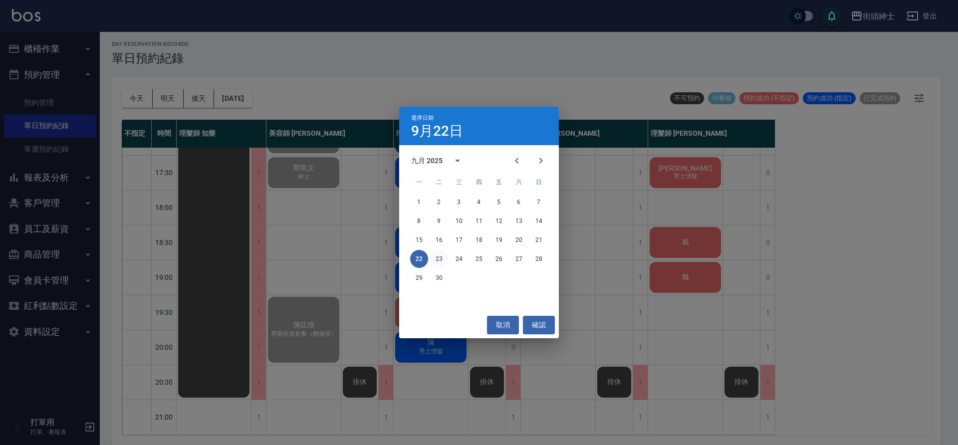
drag, startPoint x: 36, startPoint y: 76, endPoint x: 443, endPoint y: 256, distance: 445.1
click at [443, 256] on button "23" at bounding box center [439, 259] width 18 height 18
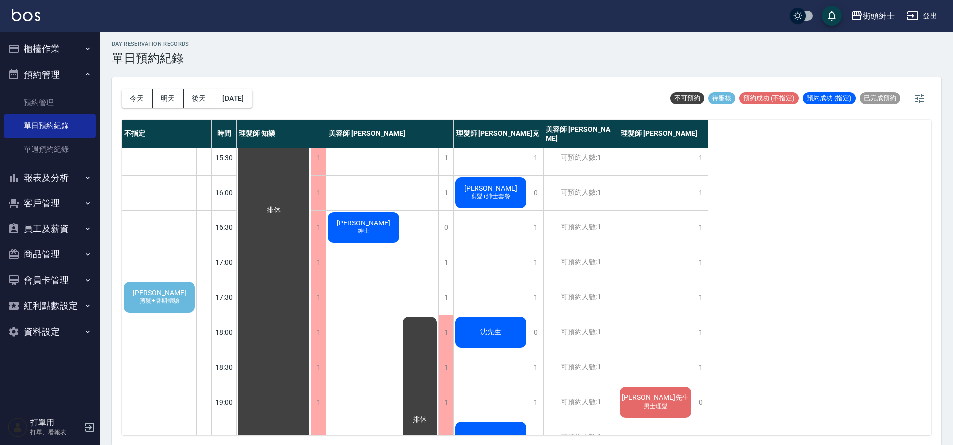
scroll to position [330, 0]
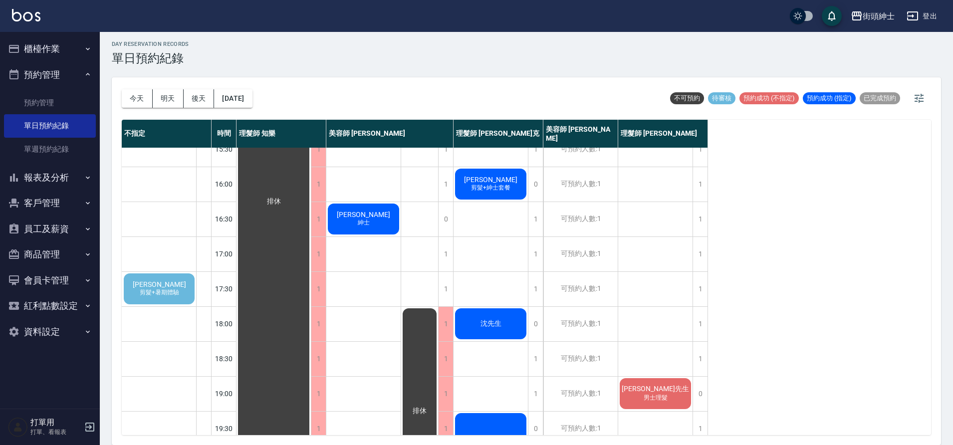
click at [226, 98] on button "2025/09/23" at bounding box center [233, 98] width 38 height 18
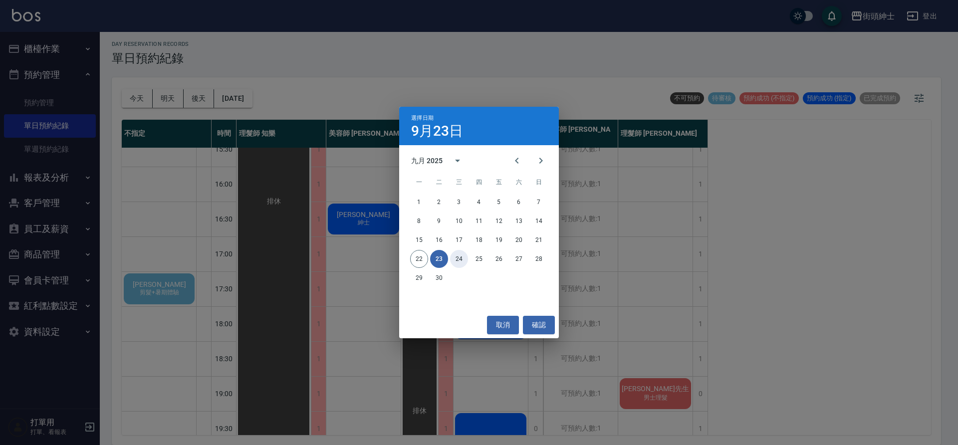
click at [463, 265] on button "24" at bounding box center [459, 259] width 18 height 18
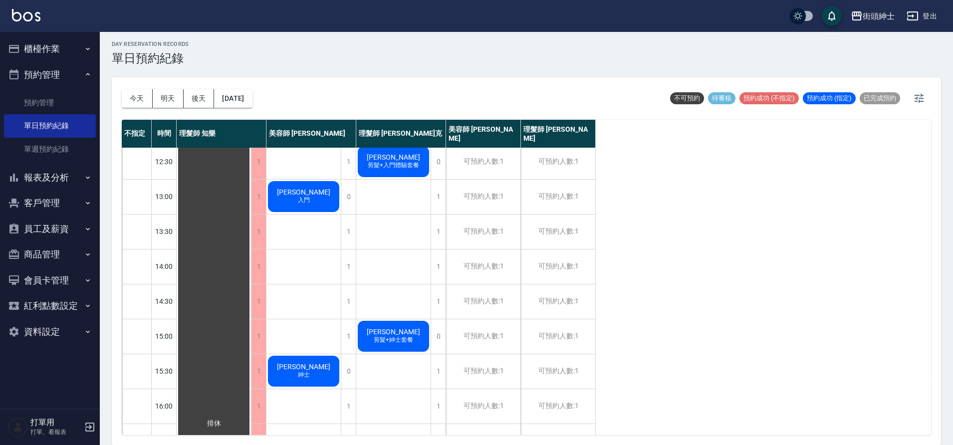
scroll to position [8, 0]
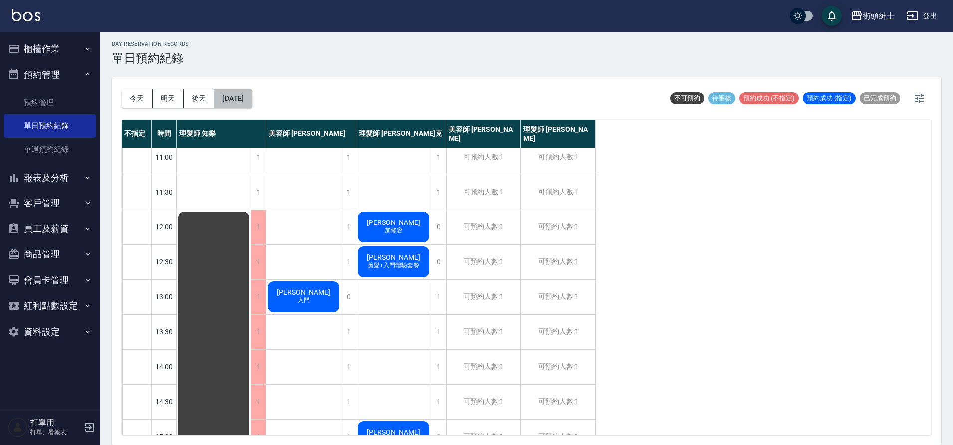
drag, startPoint x: 443, startPoint y: 256, endPoint x: 247, endPoint y: 97, distance: 251.8
click at [247, 97] on button "2025/09/24" at bounding box center [233, 98] width 38 height 18
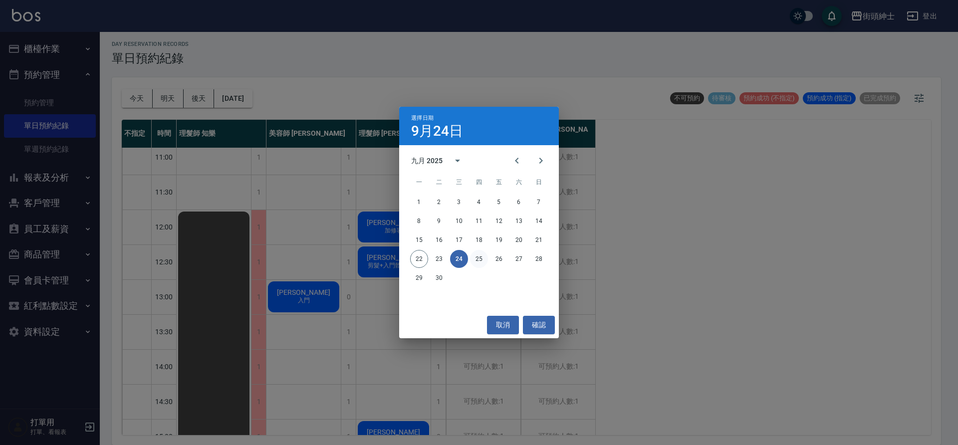
drag, startPoint x: 247, startPoint y: 97, endPoint x: 480, endPoint y: 258, distance: 282.5
click at [480, 258] on button "25" at bounding box center [479, 259] width 18 height 18
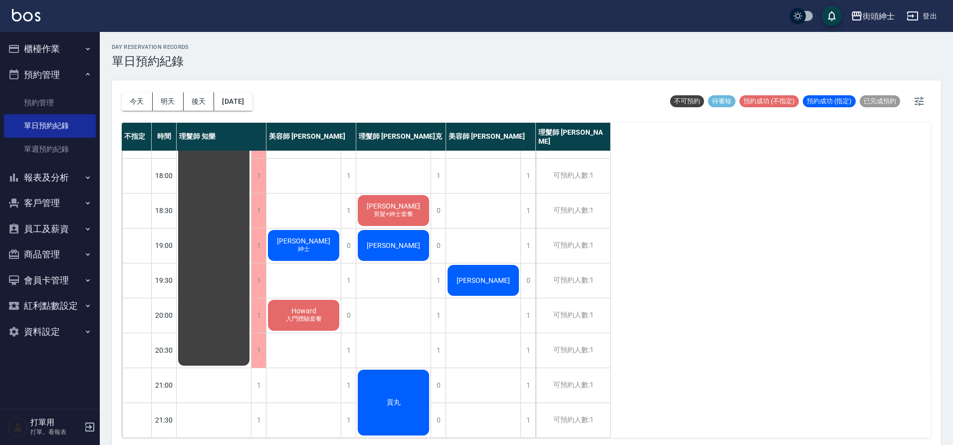
scroll to position [3, 0]
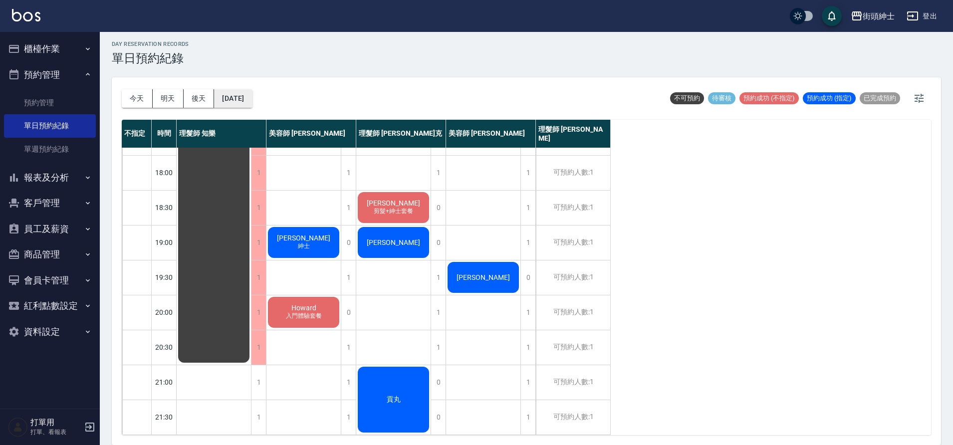
drag, startPoint x: 480, startPoint y: 258, endPoint x: 268, endPoint y: 90, distance: 269.8
click at [252, 90] on button "2025/09/25" at bounding box center [233, 98] width 38 height 18
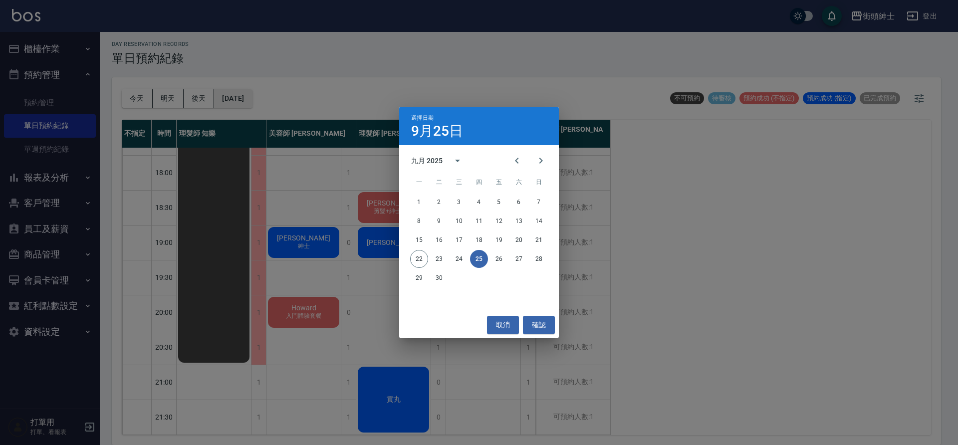
click at [264, 98] on div "選擇日期 9月25日 九月 2025 一 二 三 四 五 六 日 1 2 3 4 5 6 7 8 9 10 11 12 13 14 15 16 17 18 1…" at bounding box center [479, 222] width 958 height 445
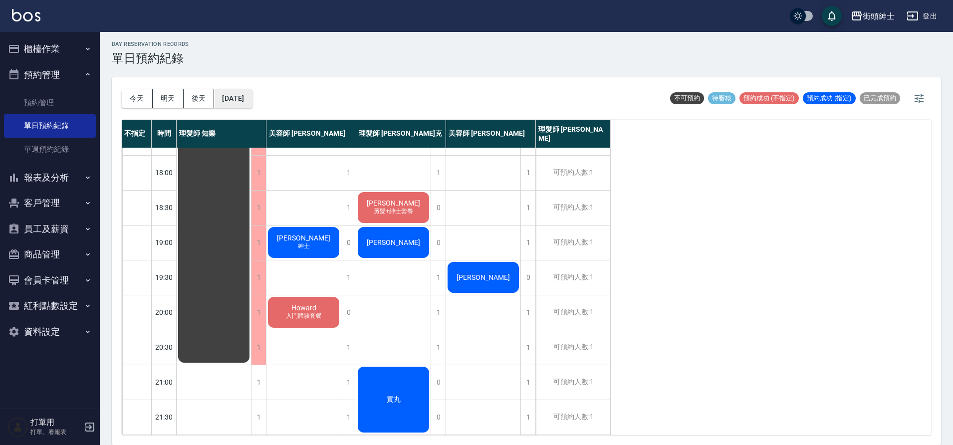
click at [252, 110] on div "今天 明天 後天 2025/09/25" at bounding box center [187, 98] width 131 height 42
click at [134, 98] on button "今天" at bounding box center [137, 98] width 31 height 18
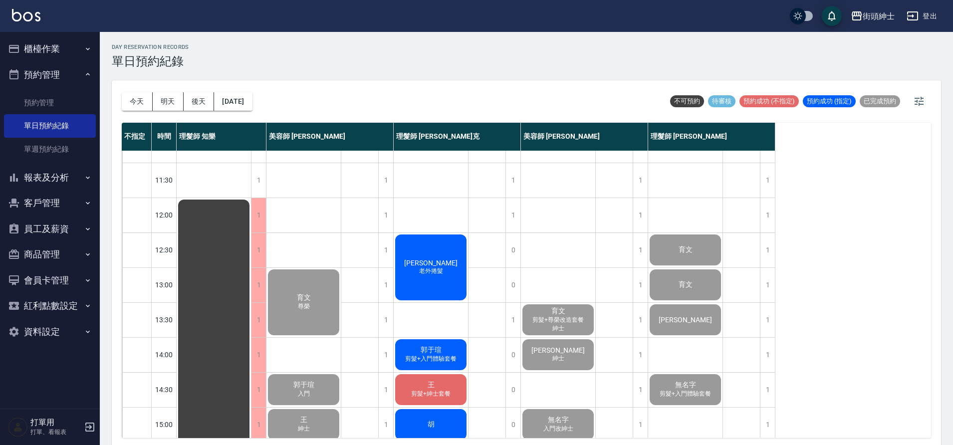
scroll to position [22, 0]
click at [250, 95] on button "[DATE]" at bounding box center [233, 101] width 38 height 18
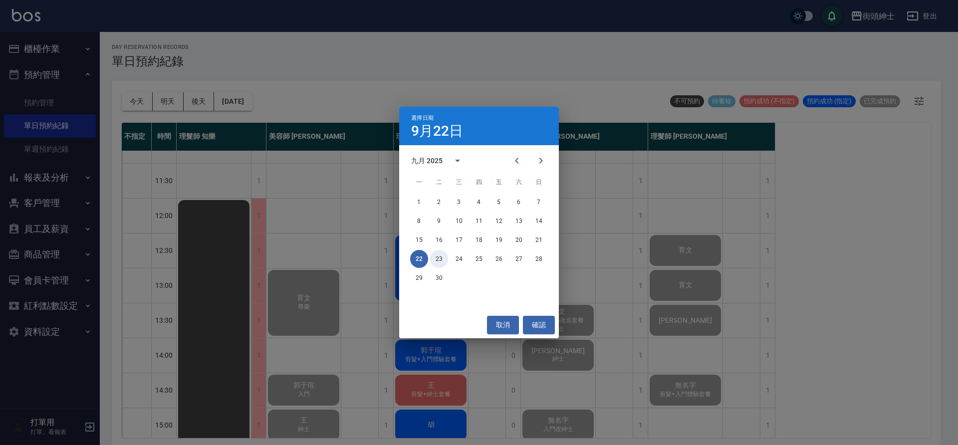
drag, startPoint x: 443, startPoint y: 259, endPoint x: 437, endPoint y: 260, distance: 6.2
click at [439, 261] on button "23" at bounding box center [439, 259] width 18 height 18
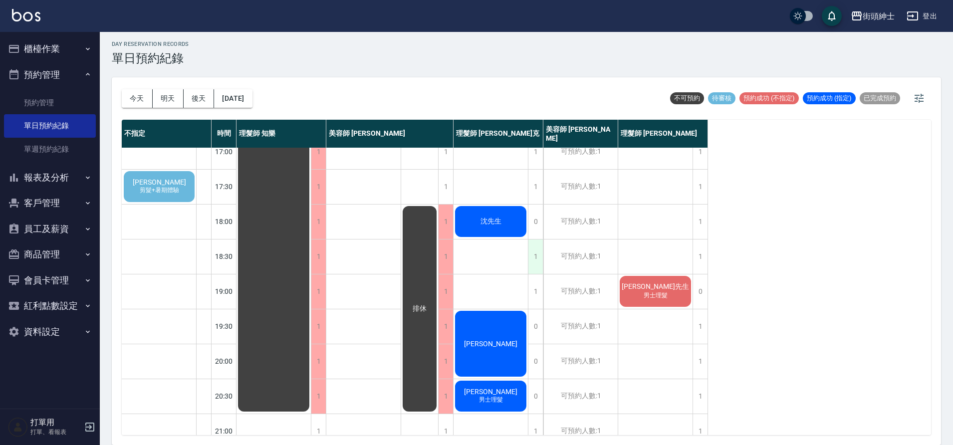
scroll to position [454, 0]
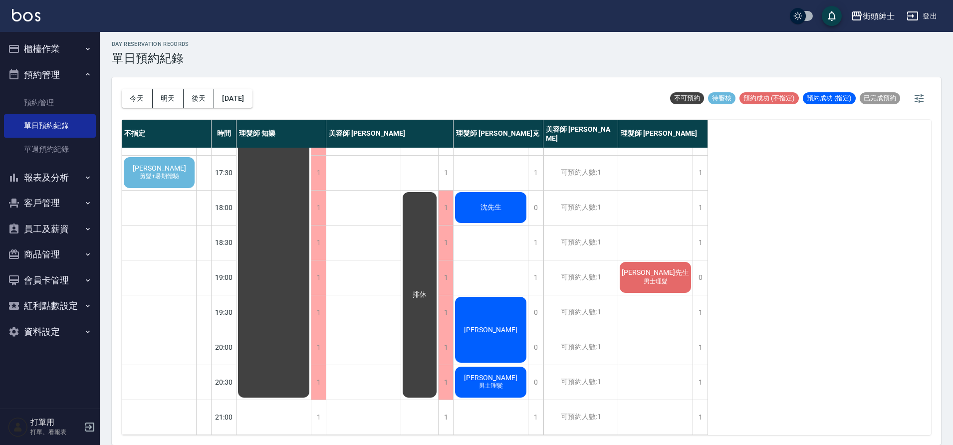
click at [143, 95] on button "今天" at bounding box center [137, 98] width 31 height 18
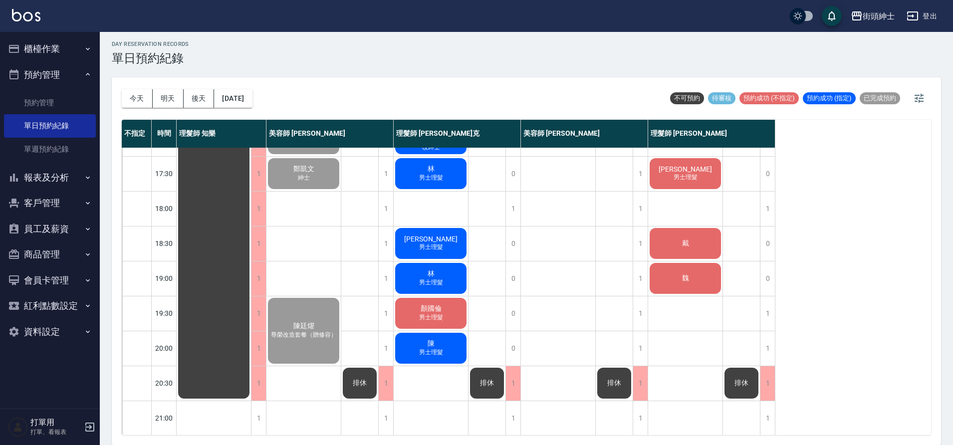
scroll to position [438, 0]
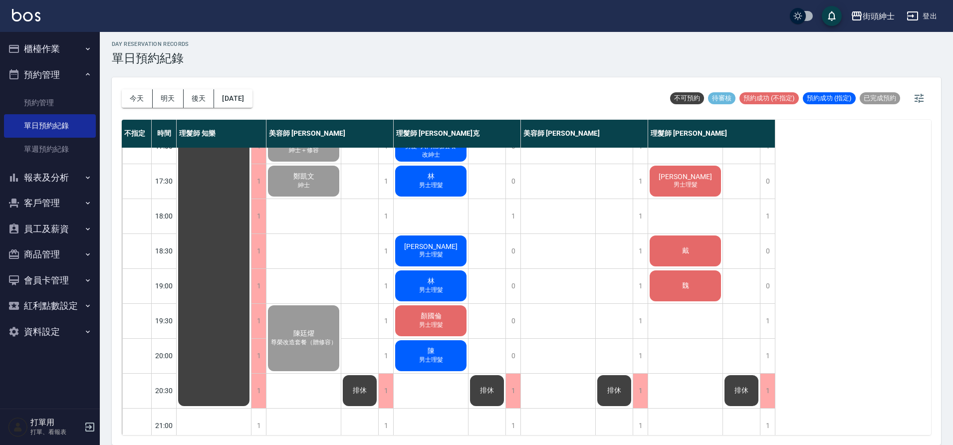
click at [693, 191] on div "Matt 男士理髮" at bounding box center [685, 181] width 74 height 34
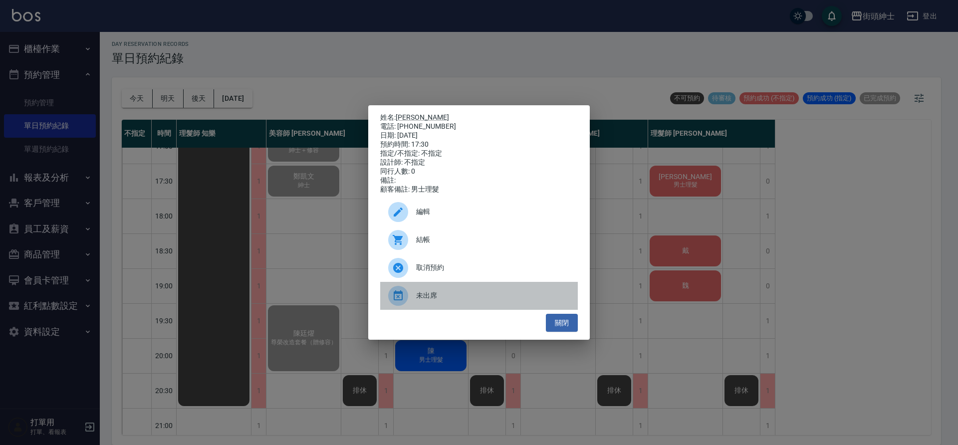
click at [459, 297] on span "未出席" at bounding box center [493, 295] width 154 height 10
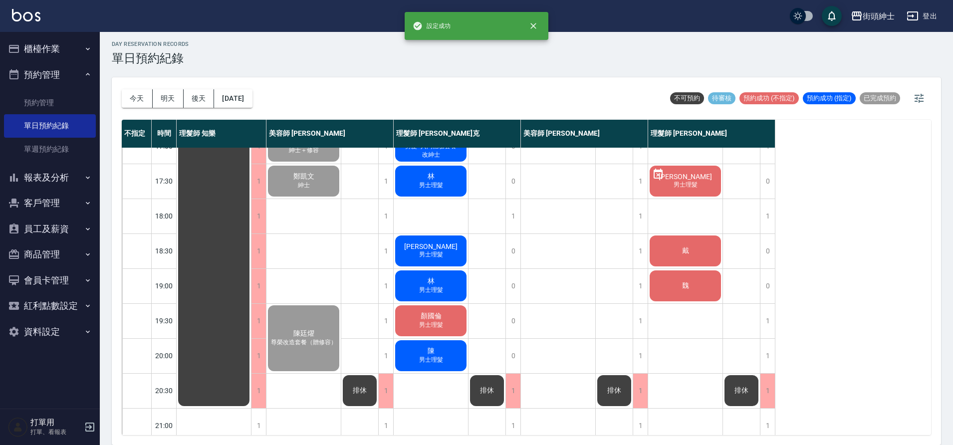
click at [695, 249] on div "戴" at bounding box center [685, 251] width 74 height 34
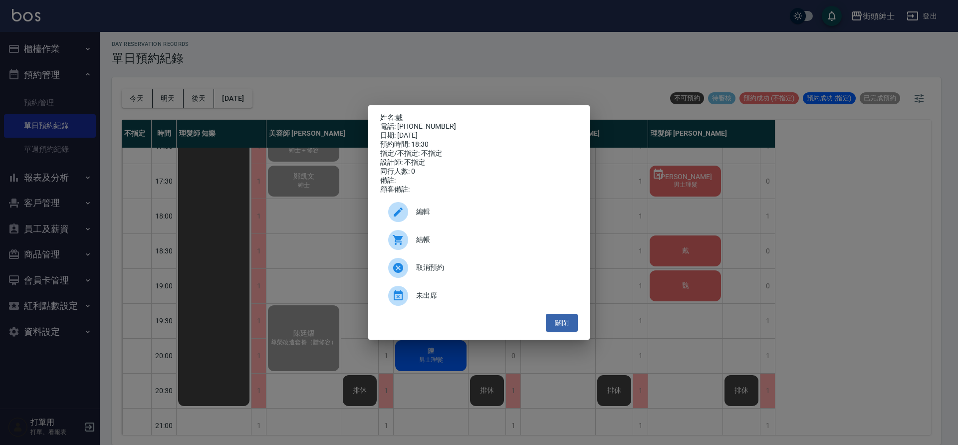
click at [453, 252] on div "結帳" at bounding box center [479, 240] width 198 height 28
click at [570, 321] on button "關閉" at bounding box center [562, 323] width 32 height 18
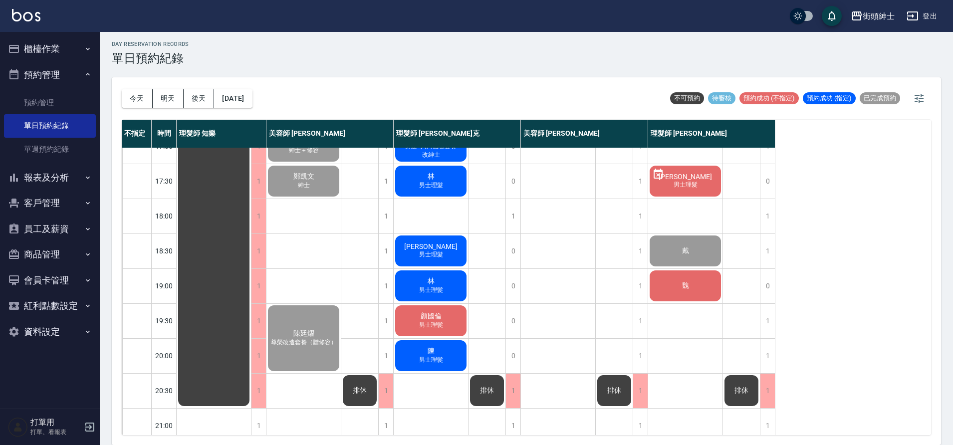
click at [683, 295] on div "魏" at bounding box center [685, 286] width 74 height 34
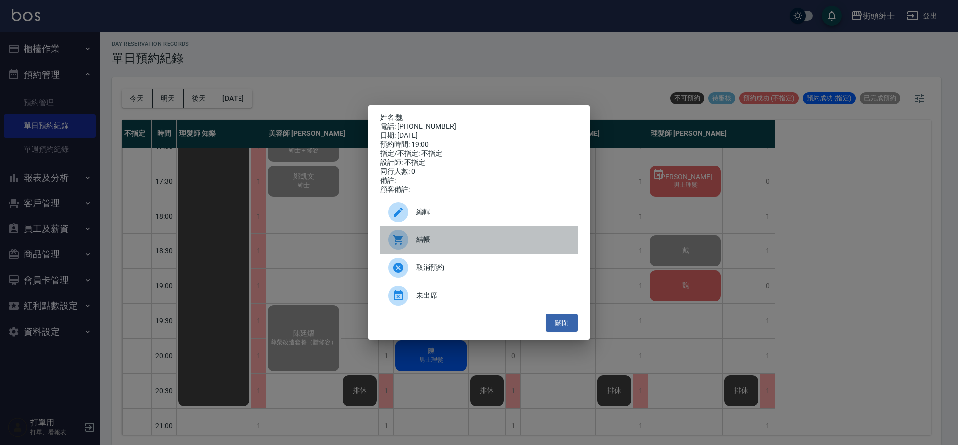
click at [452, 250] on div "結帳" at bounding box center [479, 240] width 198 height 28
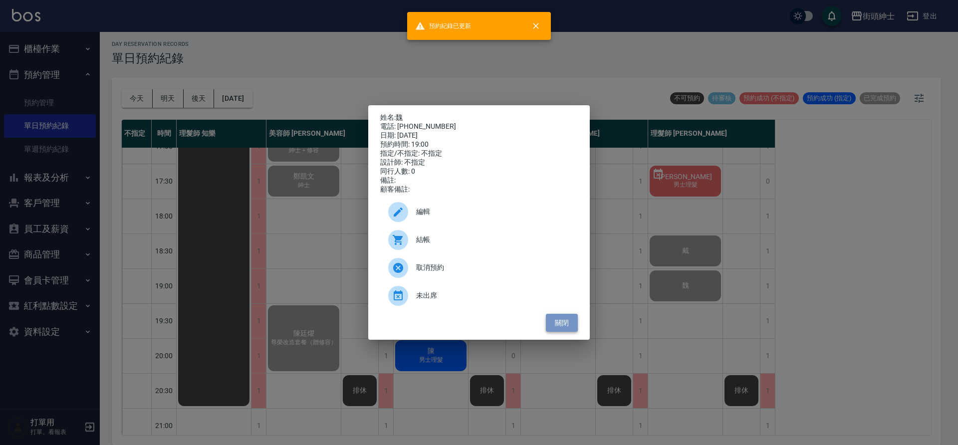
click at [565, 325] on button "關閉" at bounding box center [562, 323] width 32 height 18
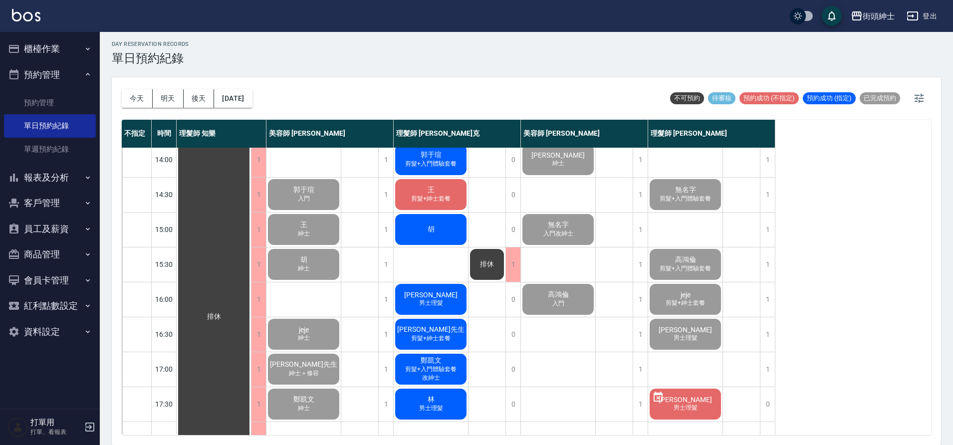
scroll to position [27, 0]
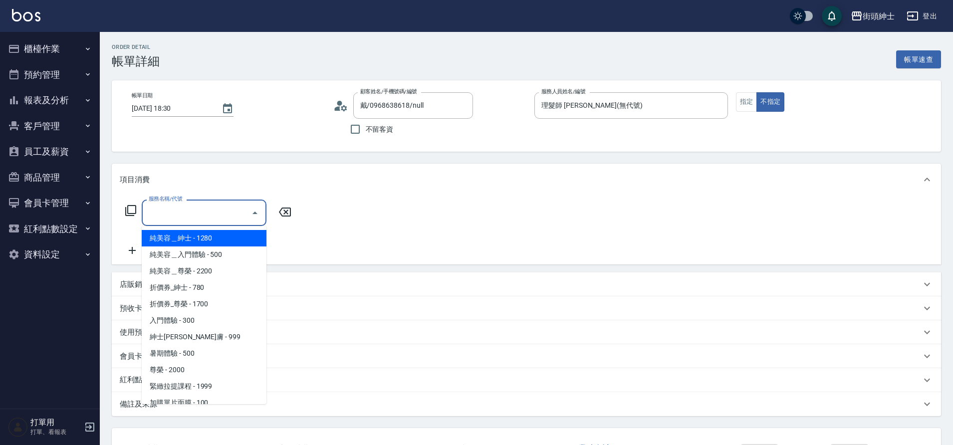
scroll to position [77, 0]
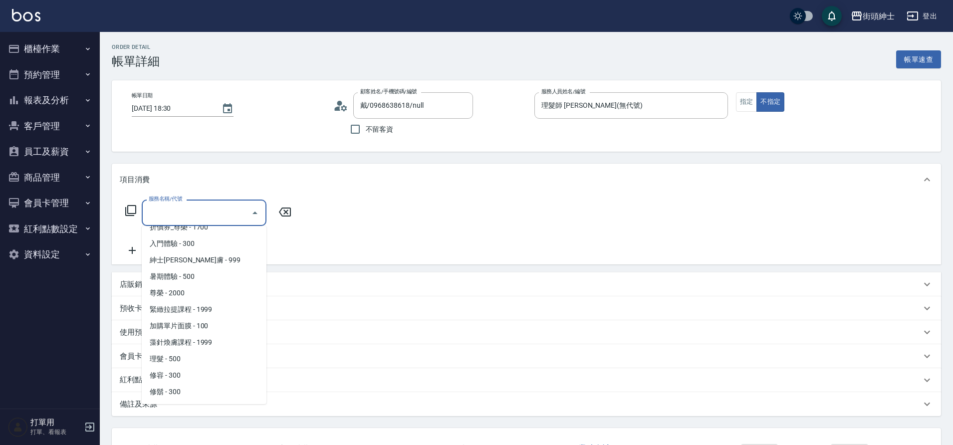
click at [185, 358] on span "理髮 - 500" at bounding box center [204, 359] width 125 height 16
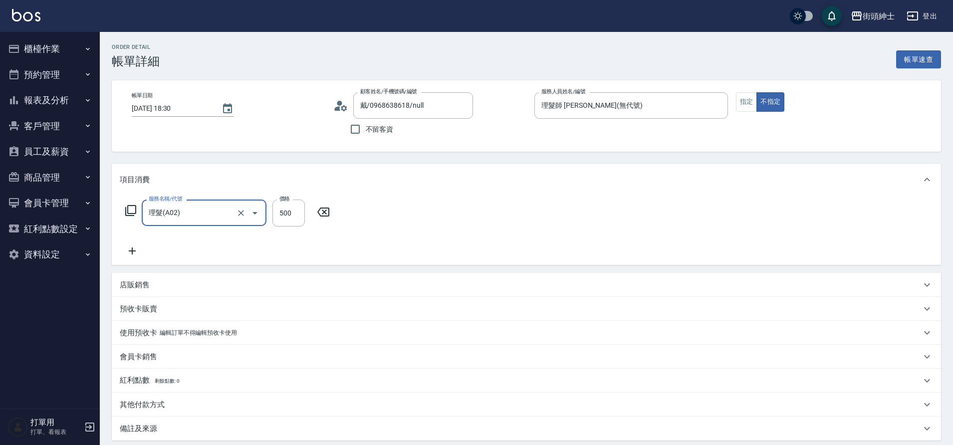
type input "理髮(A02)"
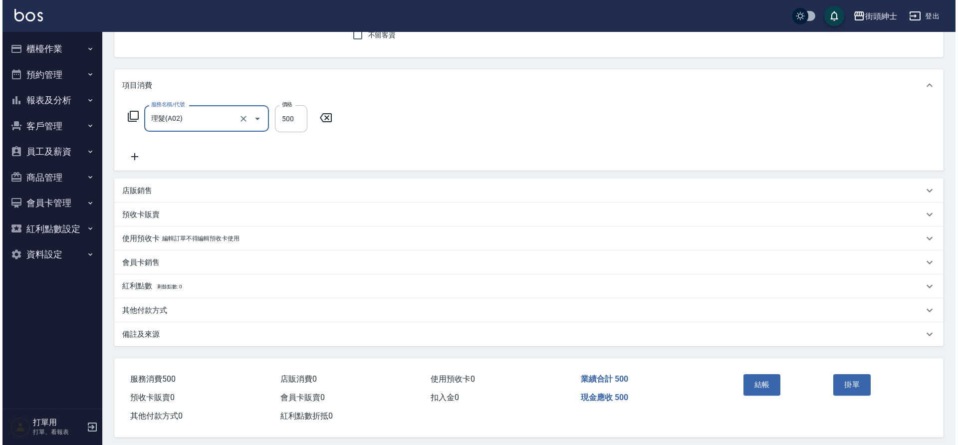
scroll to position [103, 0]
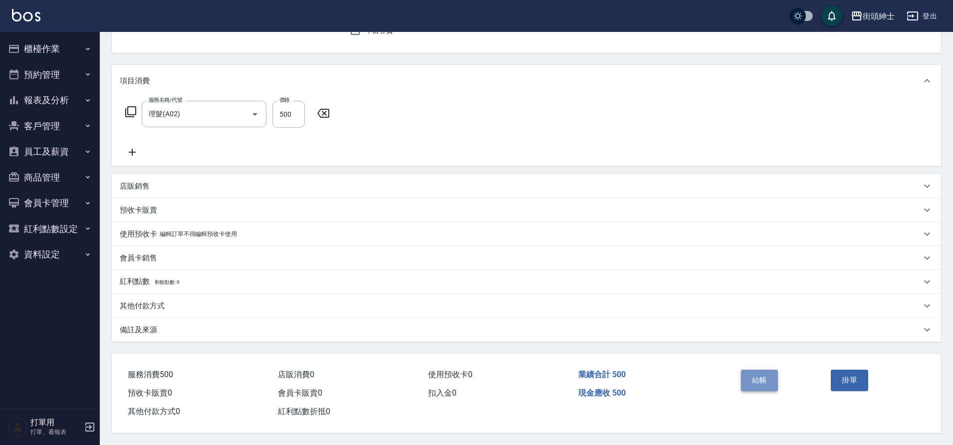
drag, startPoint x: 0, startPoint y: 0, endPoint x: 767, endPoint y: 370, distance: 851.8
click at [767, 370] on button "結帳" at bounding box center [759, 380] width 37 height 21
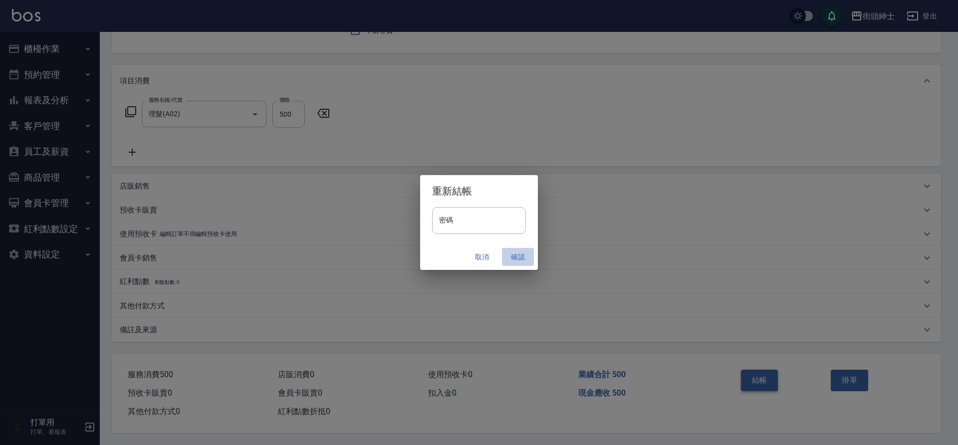
click at [518, 258] on button "確認" at bounding box center [518, 257] width 32 height 18
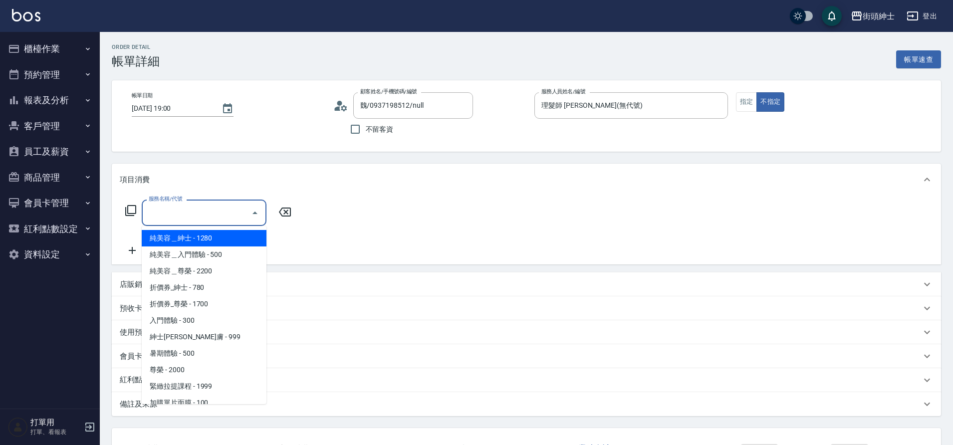
scroll to position [77, 0]
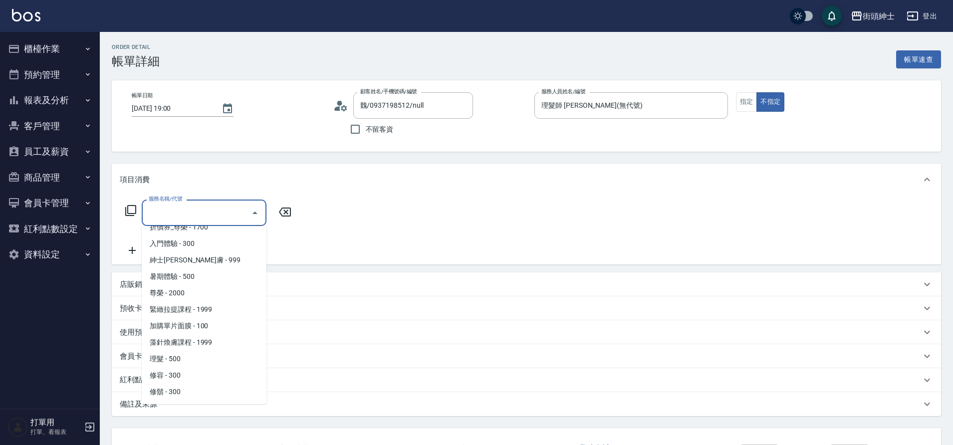
click at [186, 358] on span "理髮 - 500" at bounding box center [204, 359] width 125 height 16
type input "理髮(A02)"
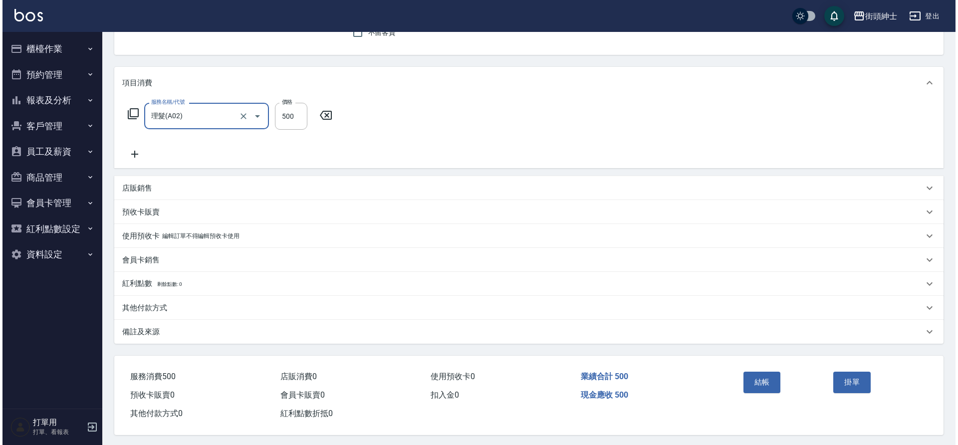
scroll to position [103, 0]
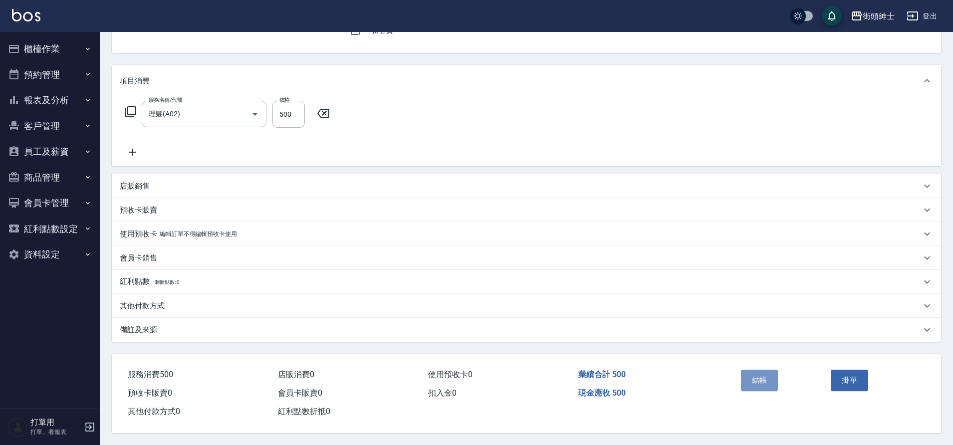
click at [769, 377] on button "結帳" at bounding box center [759, 380] width 37 height 21
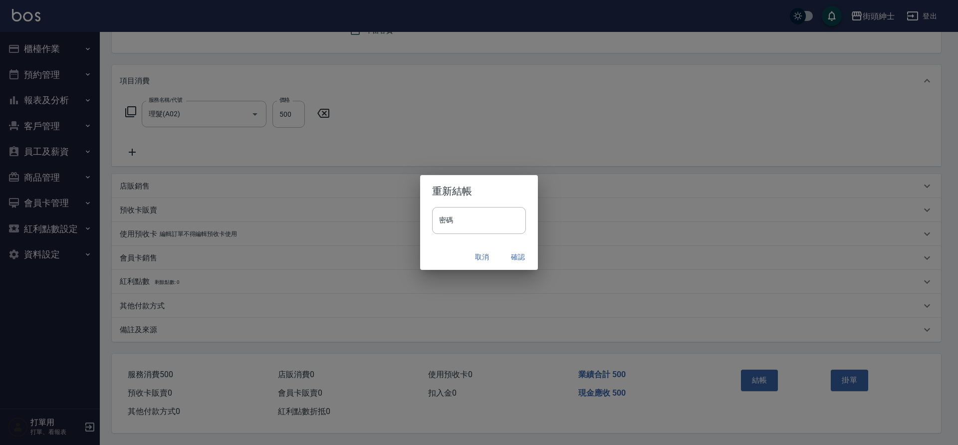
click at [515, 252] on button "確認" at bounding box center [518, 257] width 32 height 18
